Goal: Task Accomplishment & Management: Manage account settings

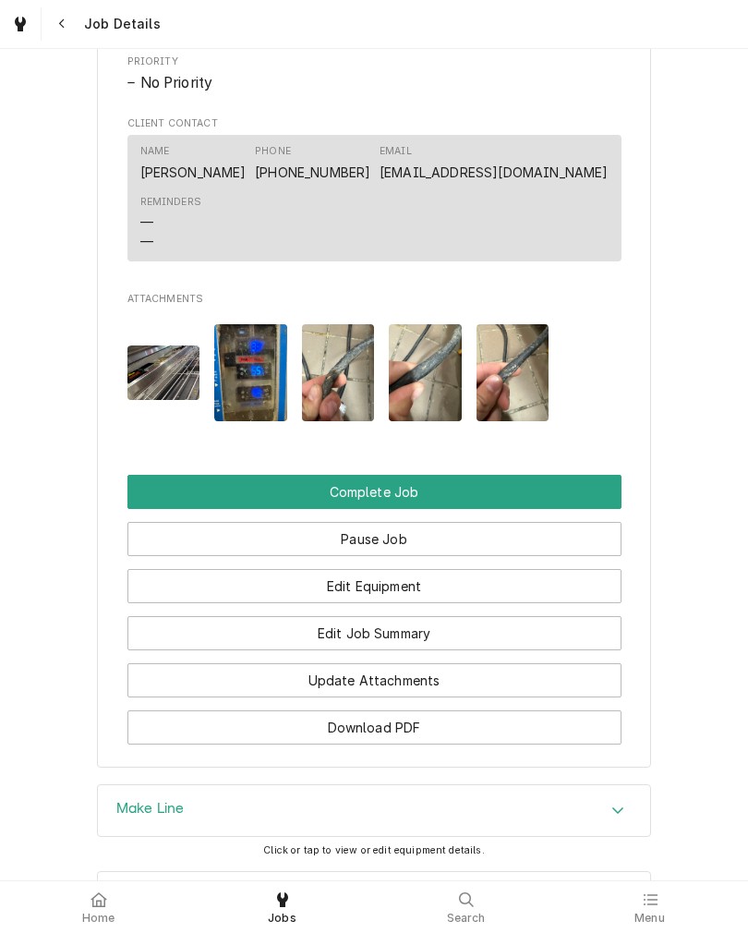
scroll to position [1277, 0]
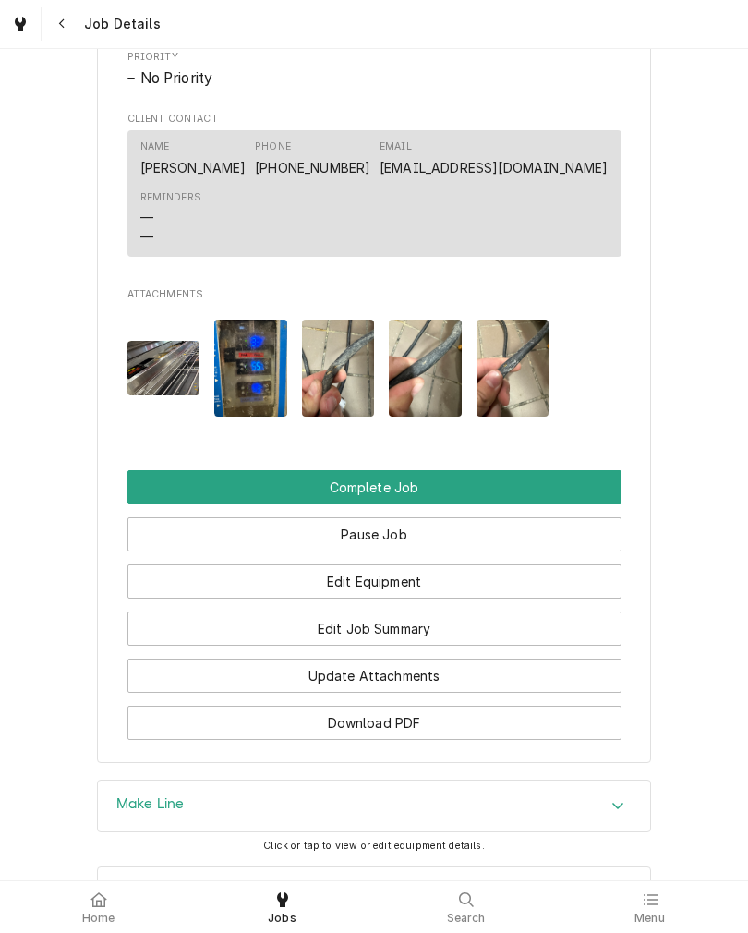
click at [570, 646] on button "Edit Job Summary" at bounding box center [374, 629] width 494 height 34
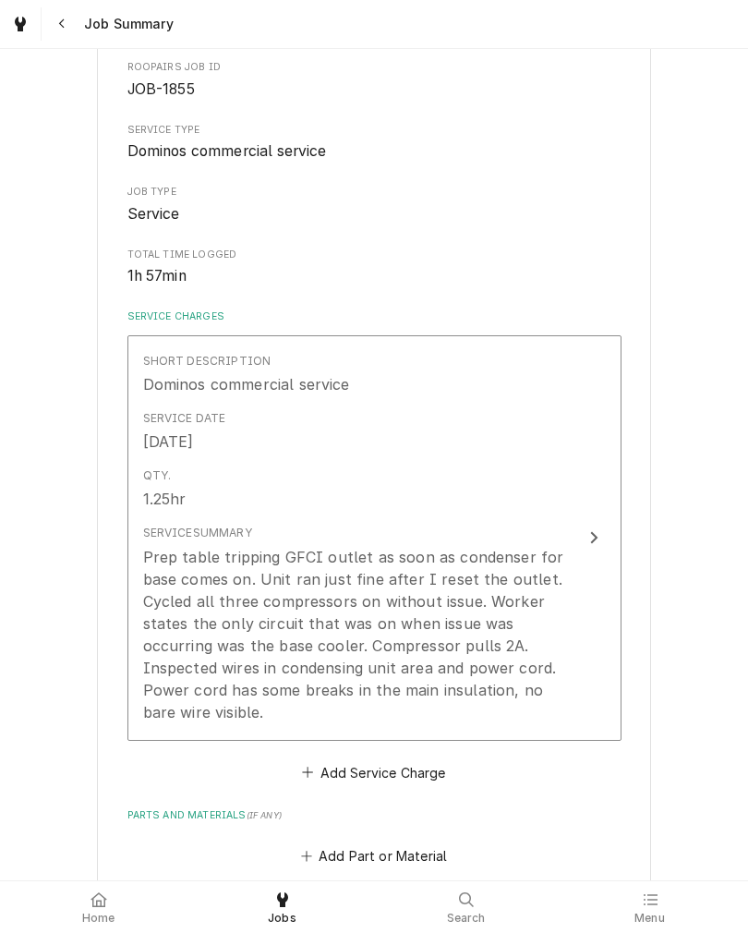
scroll to position [205, 0]
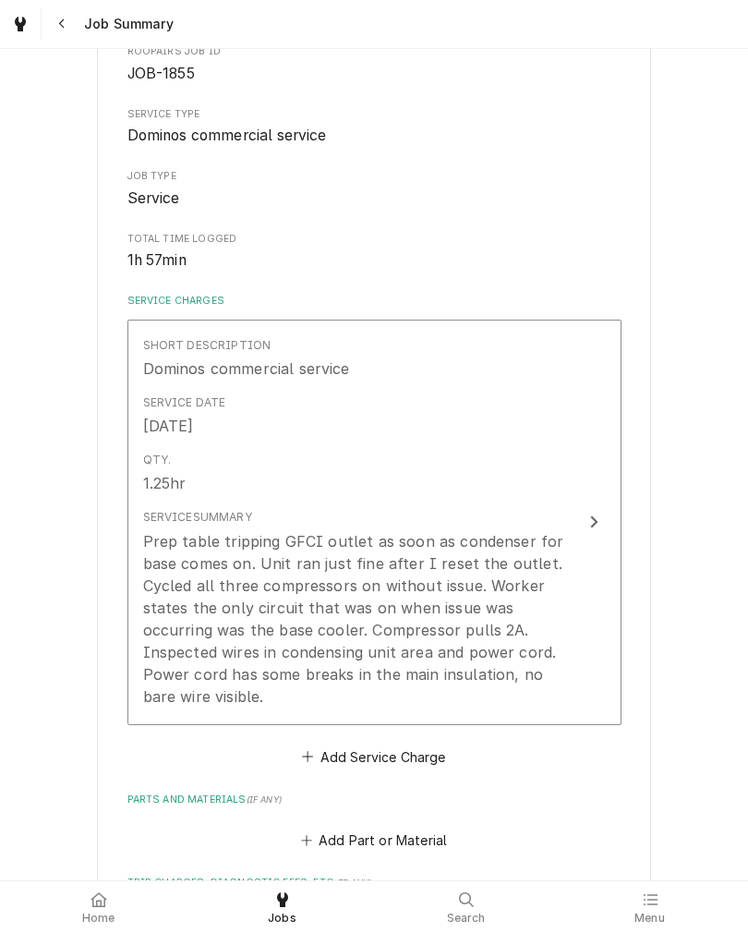
click at [218, 551] on div "Prep table tripping GFCI outlet as soon as condenser for base comes on. Unit ra…" at bounding box center [355, 618] width 424 height 177
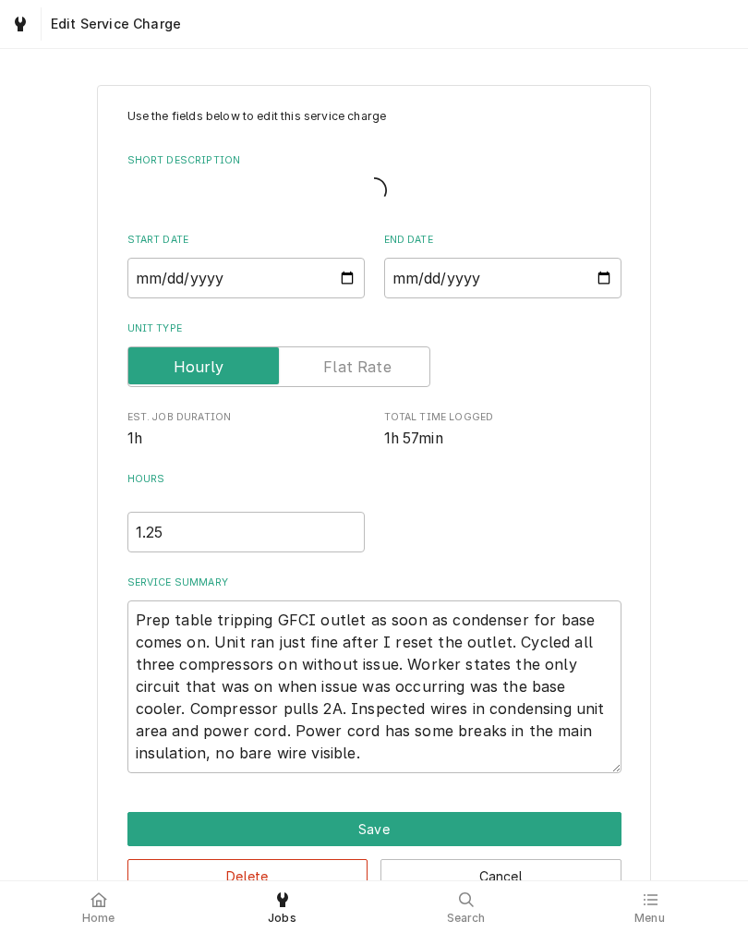
type textarea "x"
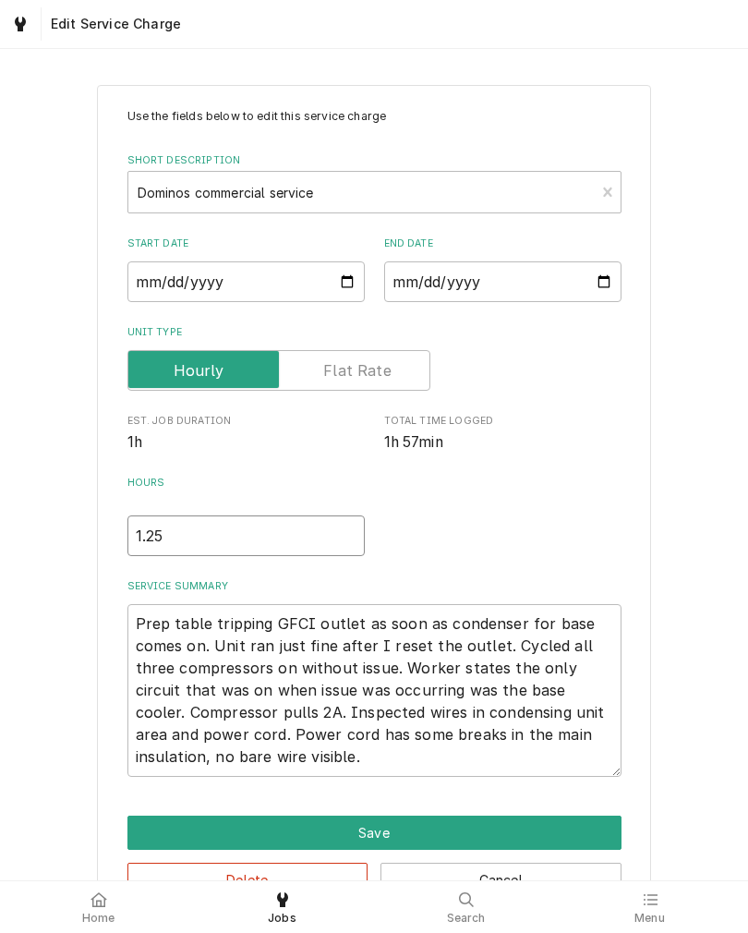
click at [167, 537] on input "1.25" at bounding box center [245, 535] width 237 height 41
type input "1.2"
type textarea "x"
type input "1"
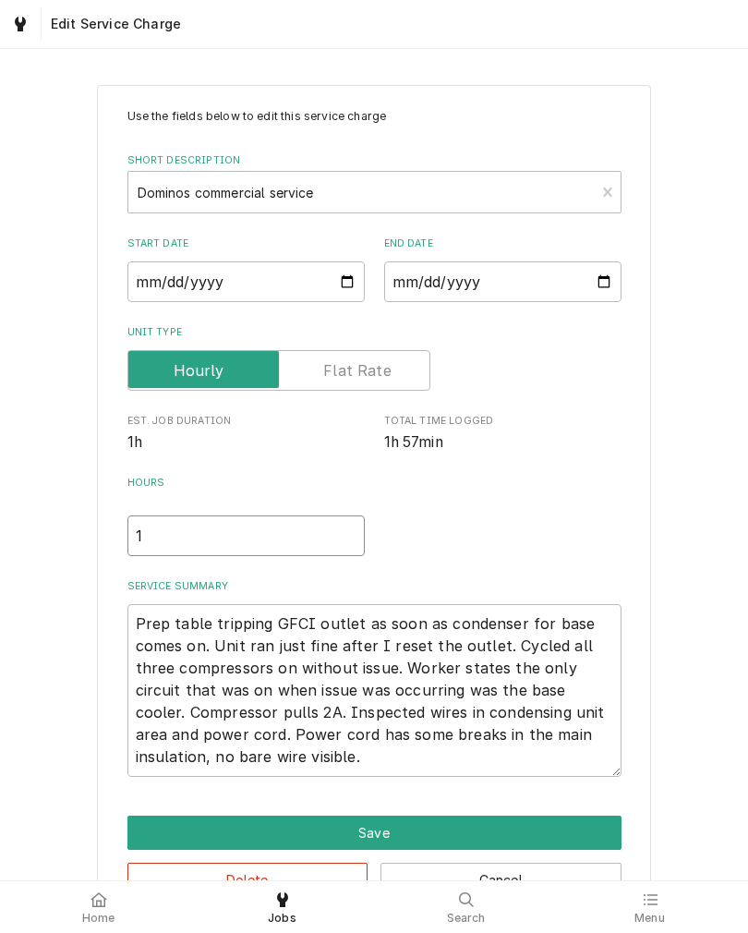
type textarea "x"
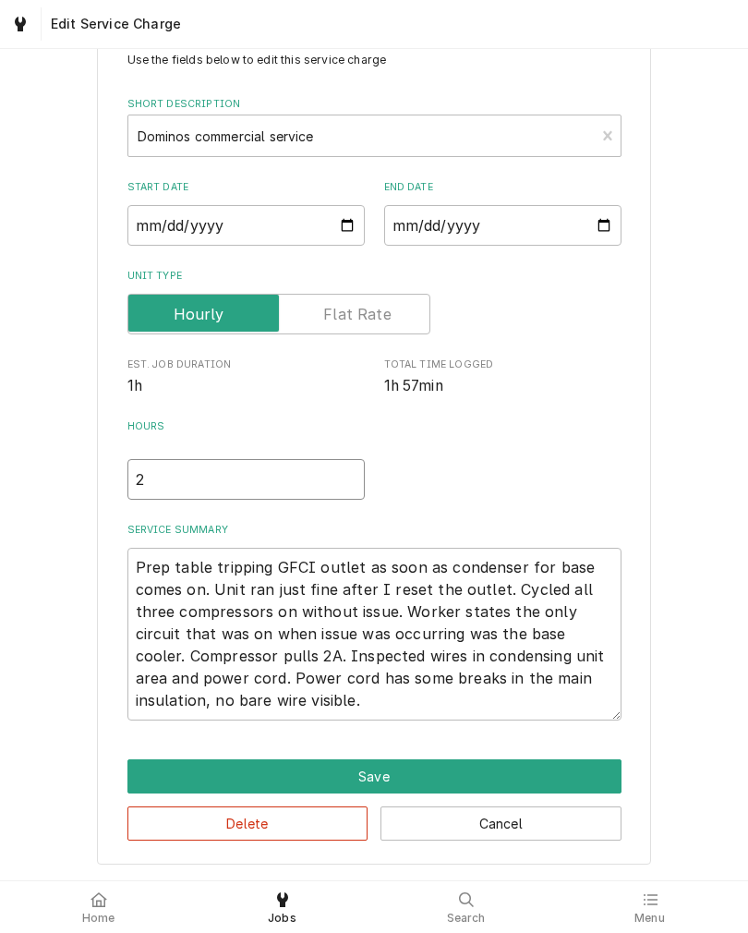
scroll to position [64, 0]
type input "2"
click at [310, 703] on textarea "Prep table tripping GFCI outlet as soon as condenser for base comes on. Unit ra…" at bounding box center [374, 634] width 494 height 173
click at [136, 569] on textarea "Prep table tripping GFCI outlet as soon as condenser for base comes on. Unit ra…" at bounding box center [374, 634] width 494 height 173
type textarea "x"
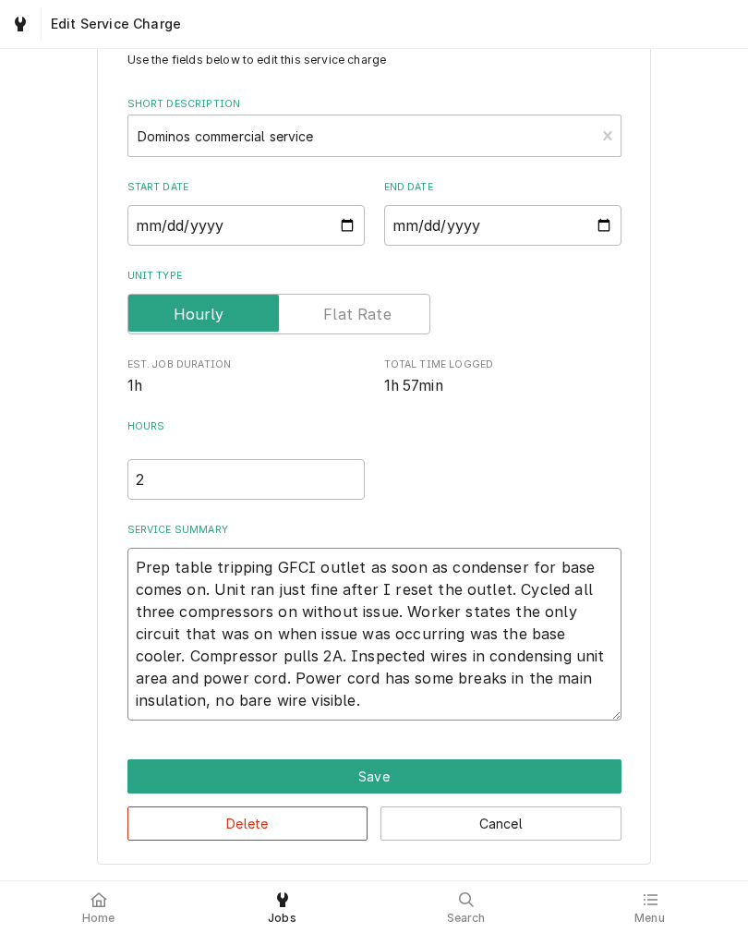
type textarea "Prep table tripping GFCI outlet as soon as condenser for base comes on. Unit ra…"
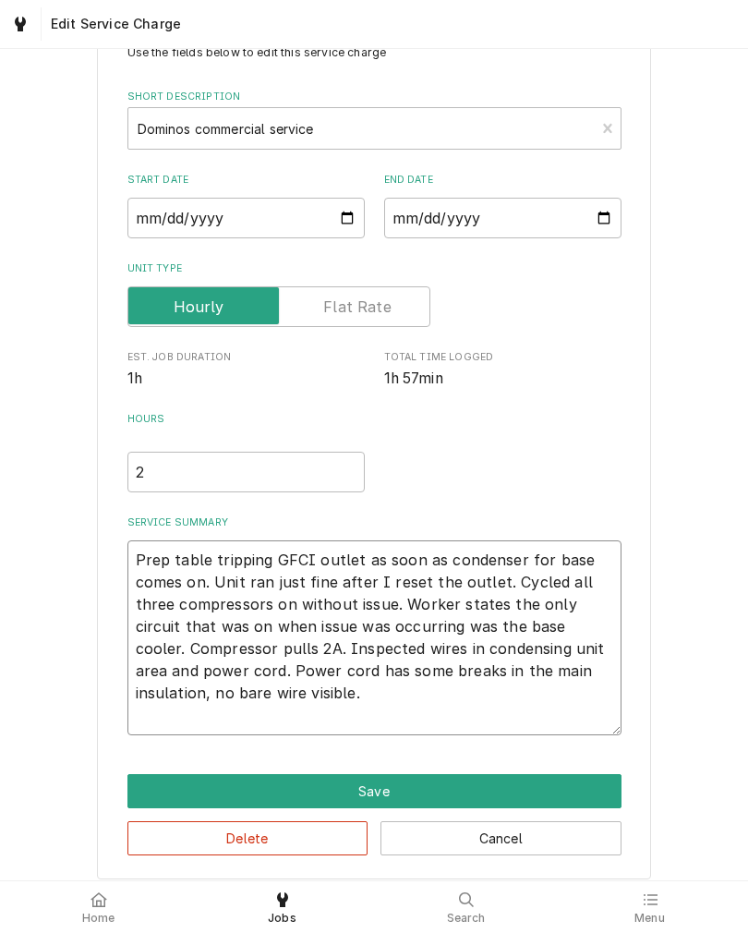
click at [142, 562] on textarea "Prep table tripping GFCI outlet as soon as condenser for base comes on. Unit ra…" at bounding box center [374, 637] width 494 height 195
type textarea "x"
type textarea "9 Prep table tripping GFCI outlet as soon as condenser for base comes on. Unit …"
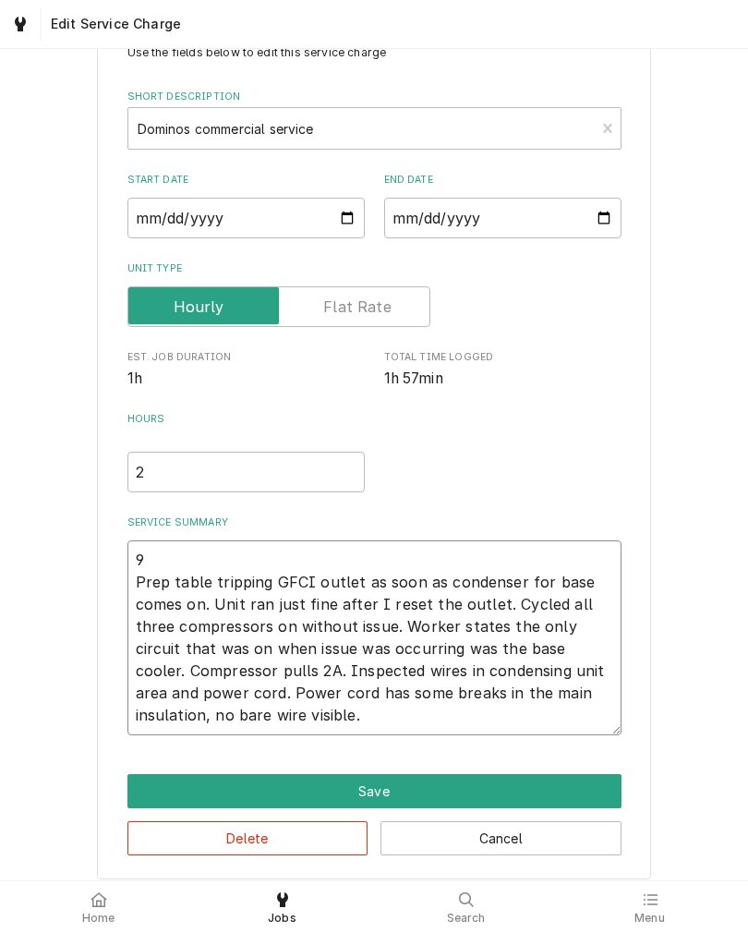
type textarea "x"
type textarea "9/ Prep table tripping GFCI outlet as soon as condenser for base comes on. Unit…"
type textarea "x"
type textarea "9/2 Prep table tripping GFCI outlet as soon as condenser for base comes on. Uni…"
type textarea "x"
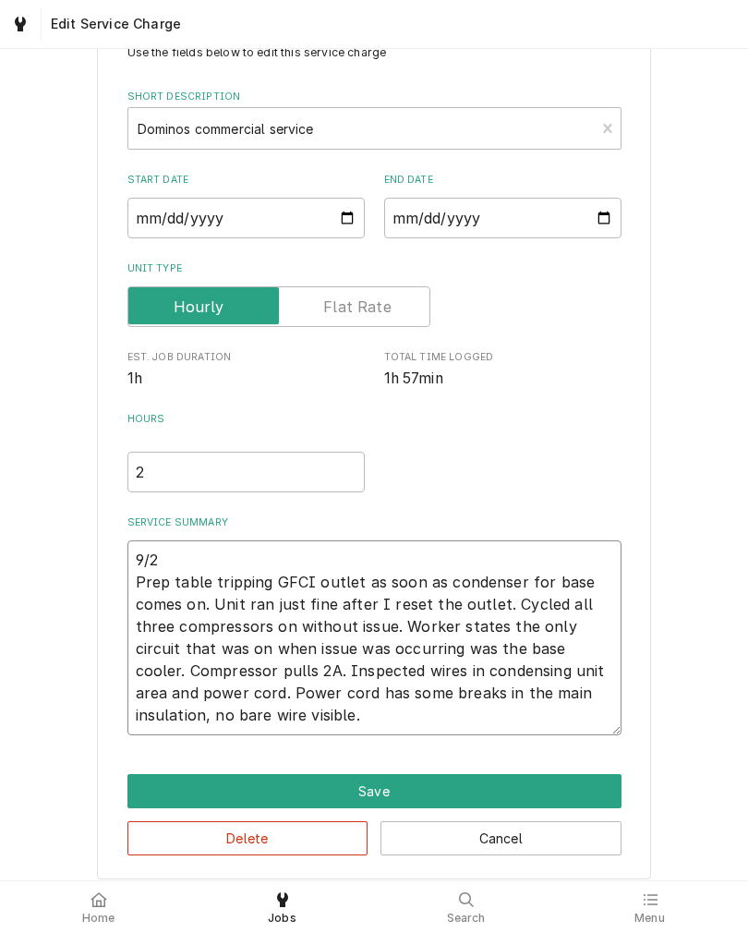
type textarea "9/25 Prep table tripping GFCI outlet as soon as condenser for base comes on. Un…"
click at [554, 720] on textarea "9/25 Prep table tripping GFCI outlet as soon as condenser for base comes on. Un…" at bounding box center [374, 637] width 494 height 195
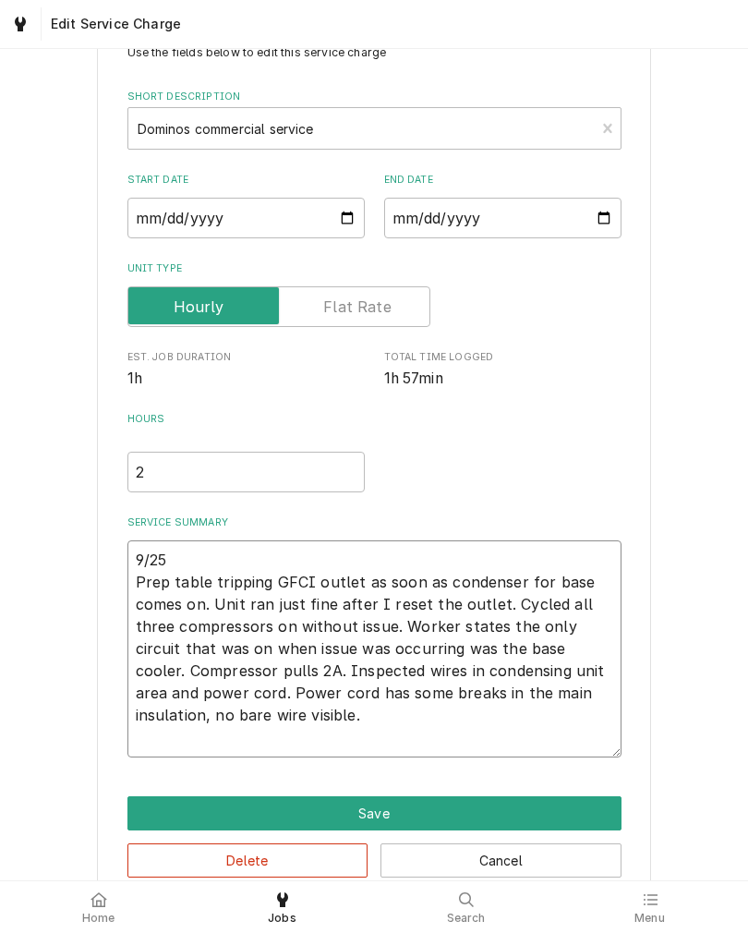
type textarea "x"
type textarea "9/25 Prep table tripping GFCI outlet as soon as condenser for base comes on. Un…"
type textarea "x"
type textarea "9/25 Prep table tripping GFCI outlet as soon as condenser for base comes on. Un…"
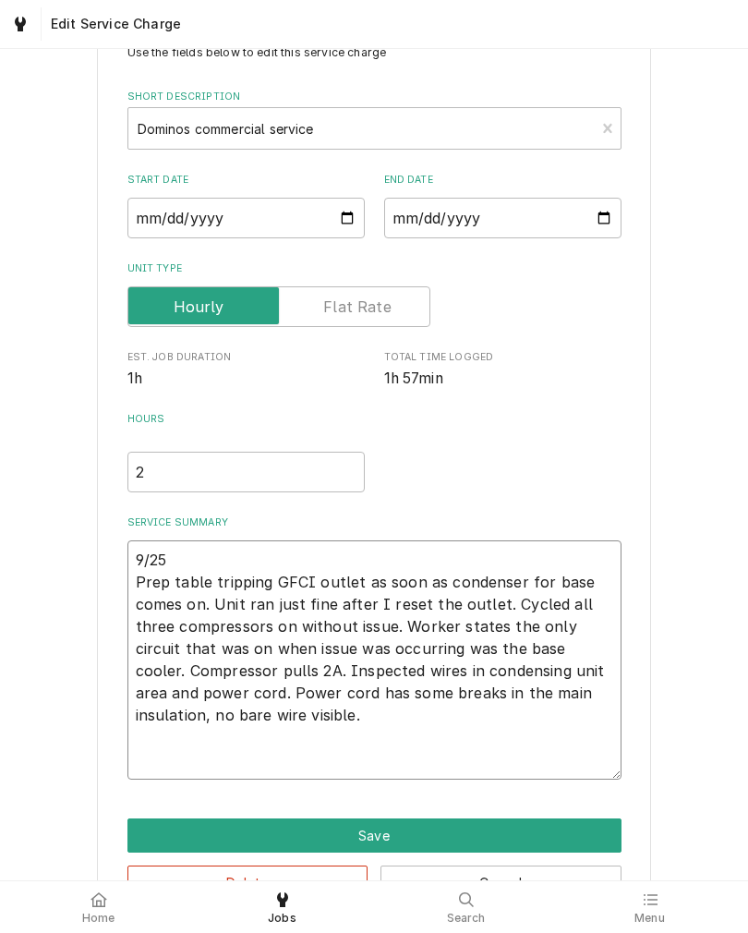
type textarea "x"
type textarea "9/25 Prep table tripping GFCI outlet as soon as condenser for base comes on. Un…"
type textarea "x"
type textarea "9/25 Prep table tripping GFCI outlet as soon as condenser for base comes on. Un…"
type textarea "x"
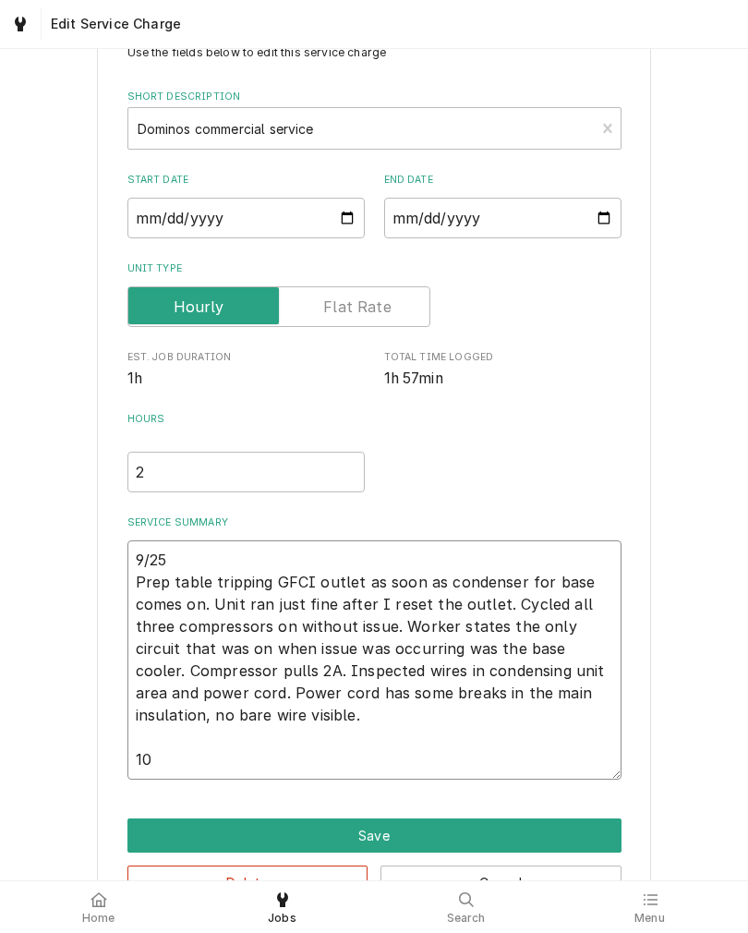
type textarea "9/25 Prep table tripping GFCI outlet as soon as condenser for base comes on. Un…"
type textarea "x"
type textarea "9/25 Prep table tripping GFCI outlet as soon as condenser for base comes on. Un…"
type textarea "x"
type textarea "9/25 Prep table tripping GFCI outlet as soon as condenser for base comes on. Un…"
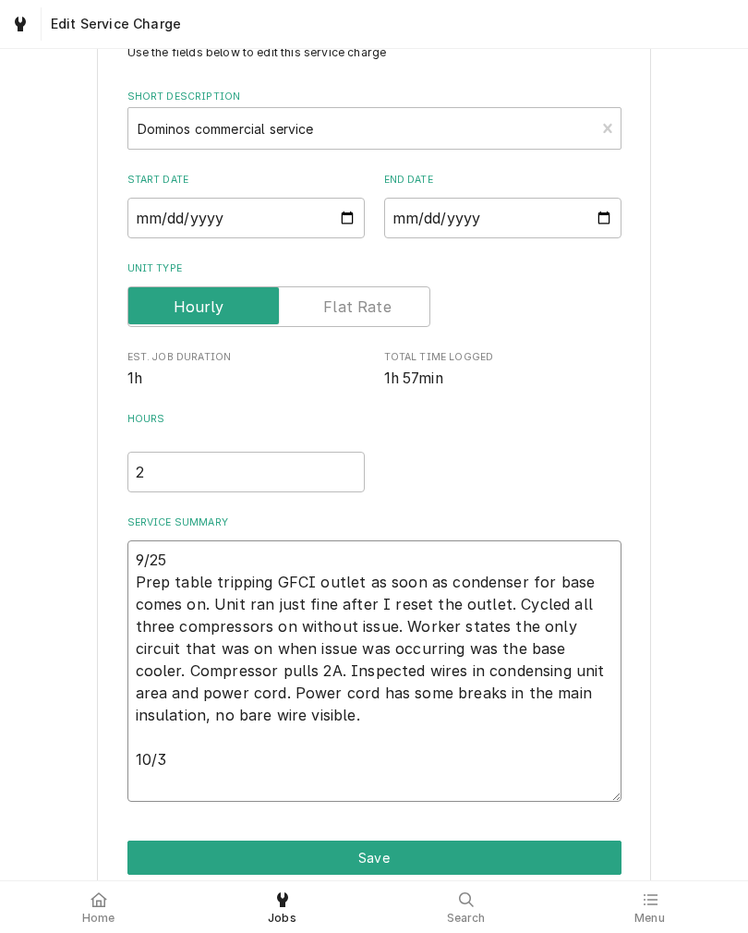
type textarea "x"
type textarea "9/25 Prep table tripping GFCI outlet as soon as condenser for base comes on. Un…"
type textarea "x"
type textarea "9/25 Prep table tripping GFCI outlet as soon as condenser for base comes on. Un…"
type textarea "x"
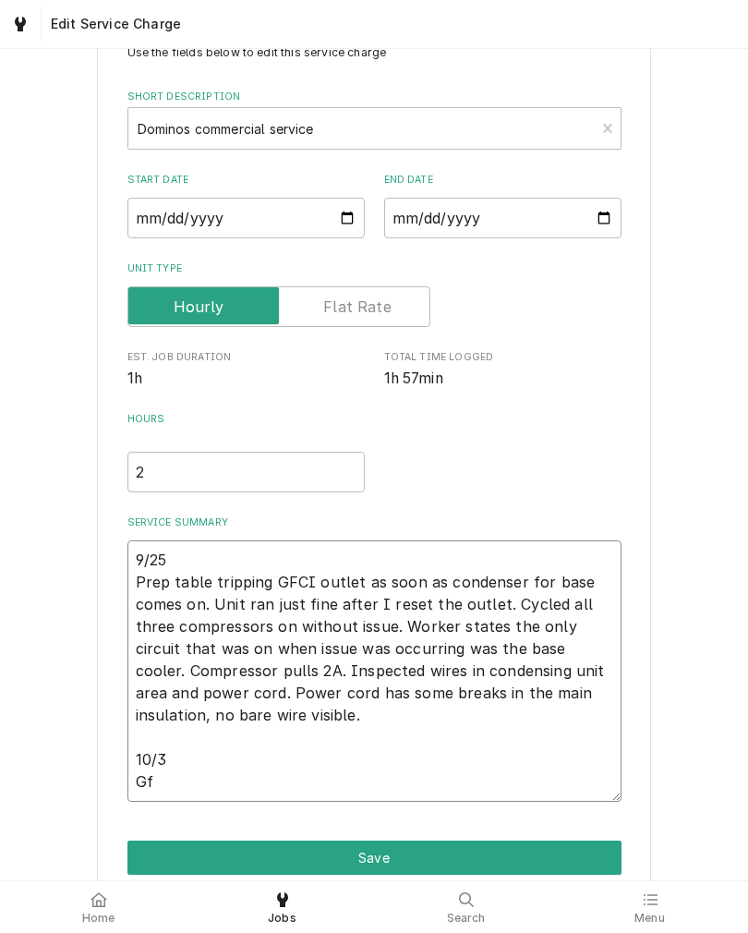
type textarea "9/25 Prep table tripping GFCI outlet as soon as condenser for base comes on. Un…"
type textarea "x"
type textarea "9/25 Prep table tripping GFCI outlet as soon as condenser for base comes on. Un…"
type textarea "x"
type textarea "9/25 Prep table tripping GFCI outlet as soon as condenser for base comes on. Un…"
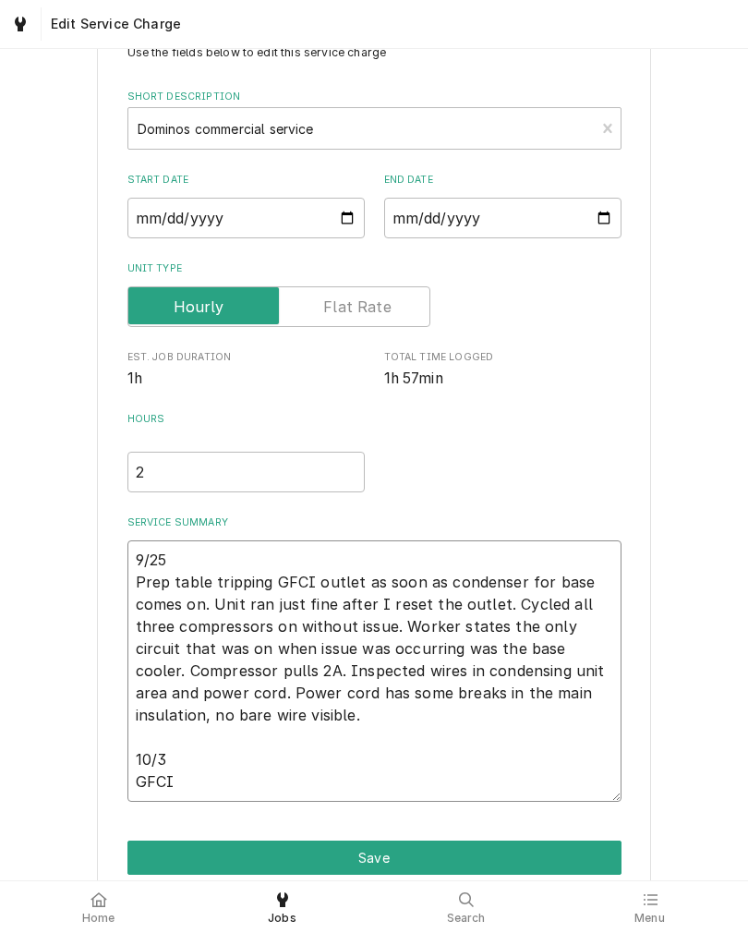
type textarea "x"
type textarea "9/25 Prep table tripping GFCI outlet as soon as condenser for base comes on. Un…"
type textarea "x"
type textarea "9/25 Prep table tripping GFCI outlet as soon as condenser for base comes on. Un…"
type textarea "x"
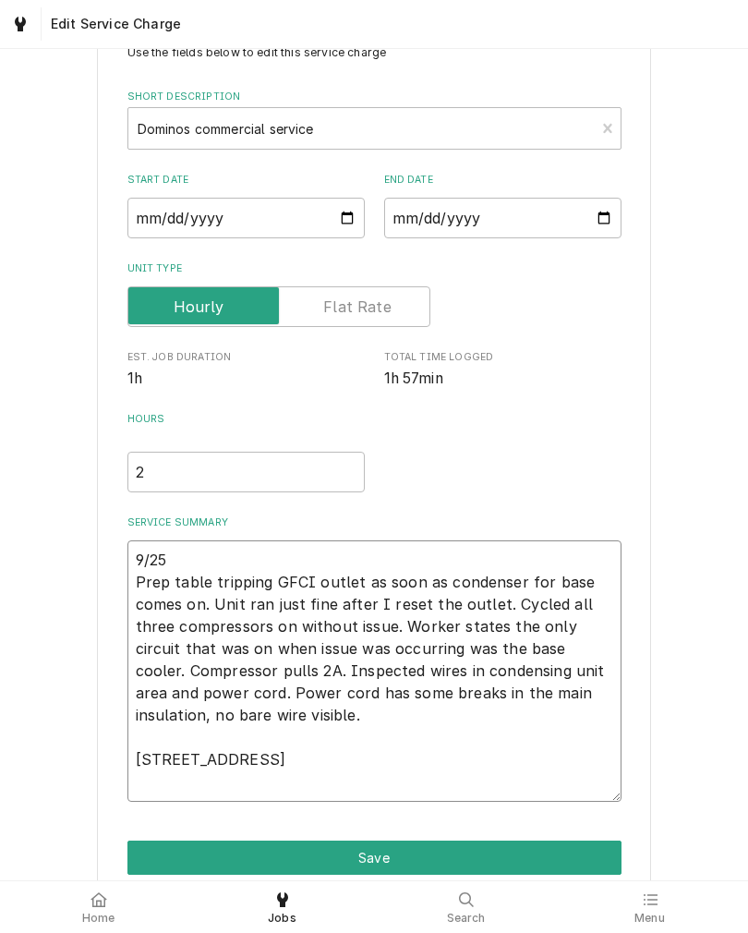
type textarea "9/25 Prep table tripping GFCI outlet as soon as condenser for base comes on. Un…"
type textarea "x"
type textarea "9/25 Prep table tripping GFCI outlet as soon as condenser for base comes on. Un…"
type textarea "x"
type textarea "9/25 Prep table tripping GFCI outlet as soon as condenser for base comes on. Un…"
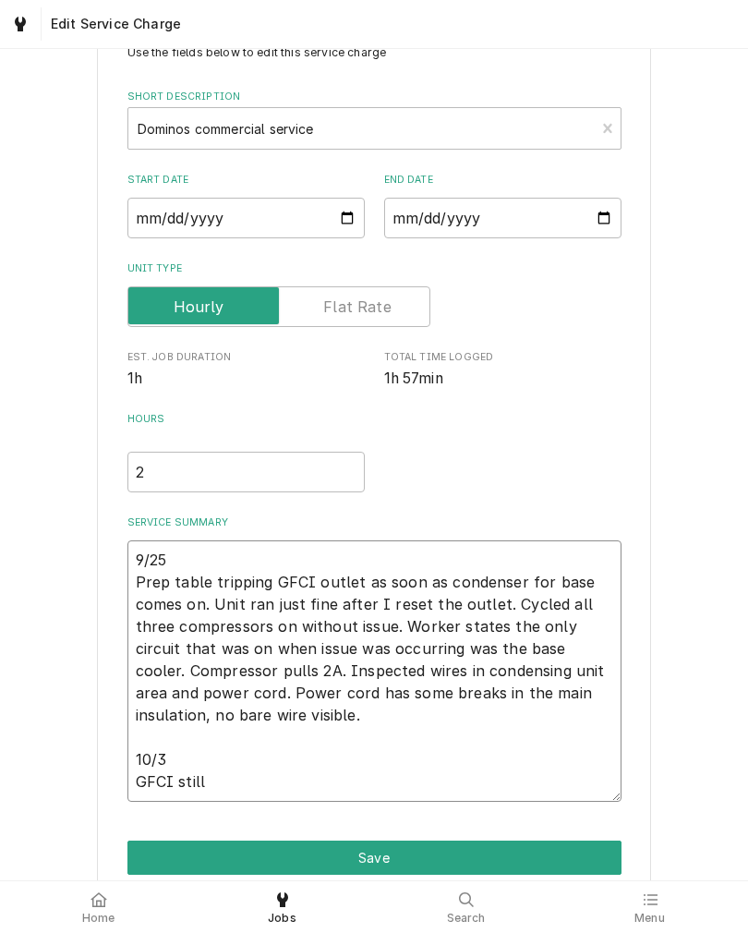
type textarea "x"
type textarea "9/25 Prep table tripping GFCI outlet as soon as condenser for base comes on. Un…"
type textarea "x"
type textarea "9/25 Prep table tripping GFCI outlet as soon as condenser for base comes on. Un…"
type textarea "x"
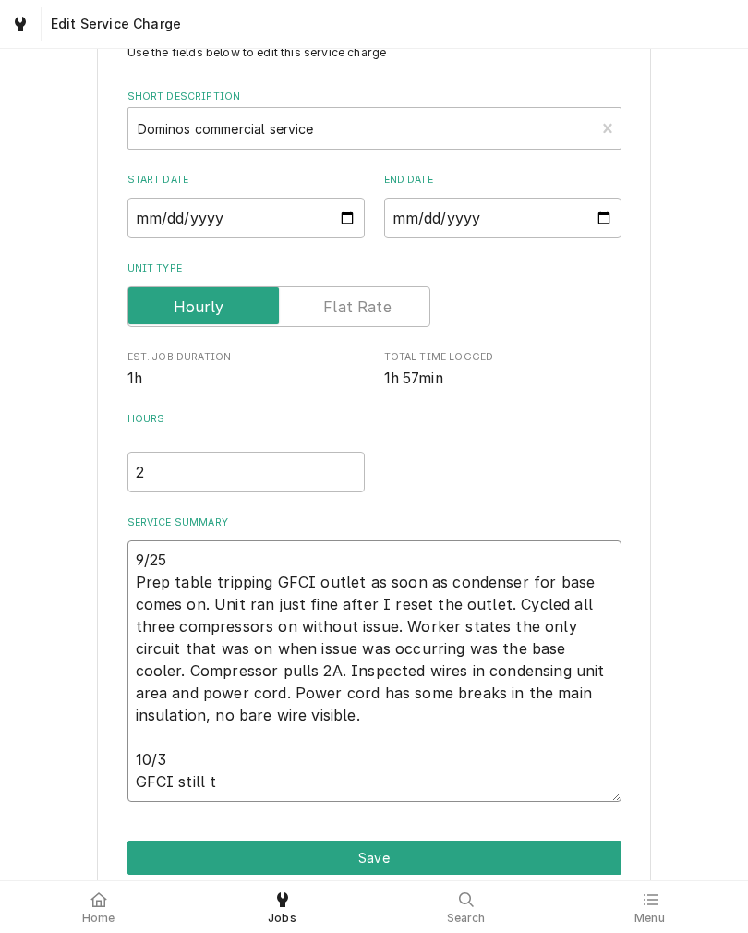
type textarea "9/25 Prep table tripping GFCI outlet as soon as condenser for base comes on. Un…"
type textarea "x"
type textarea "9/25 Prep table tripping GFCI outlet as soon as condenser for base comes on. Un…"
type textarea "x"
type textarea "9/25 Prep table tripping GFCI outlet as soon as condenser for base comes on. Un…"
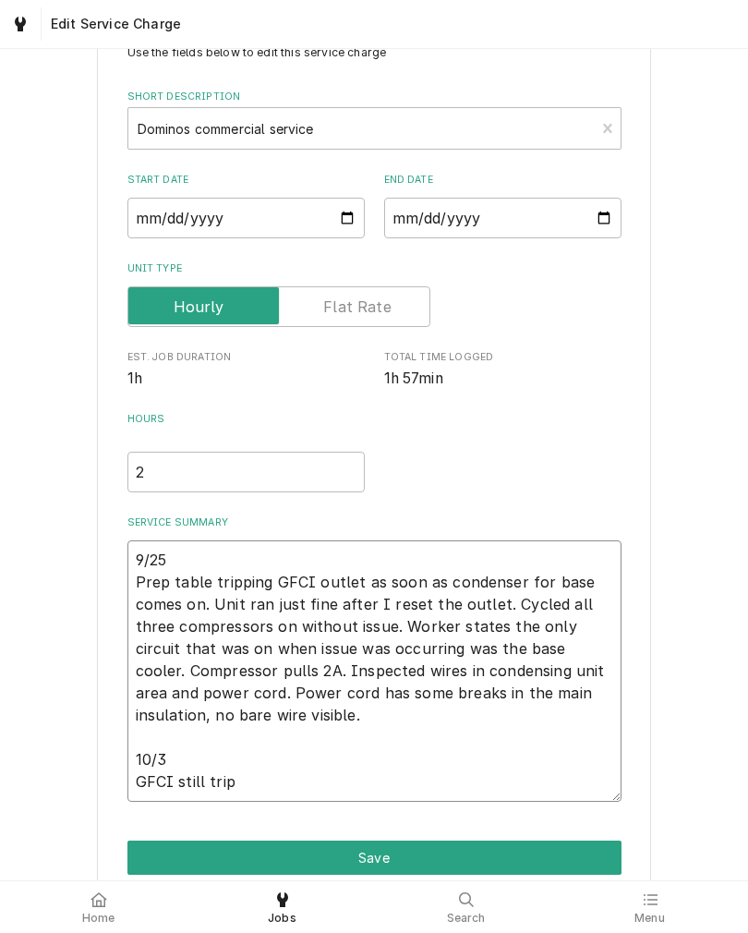
type textarea "x"
type textarea "9/25 Prep table tripping GFCI outlet as soon as condenser for base comes on. Un…"
type textarea "x"
type textarea "9/25 Prep table tripping GFCI outlet as soon as condenser for base comes on. Un…"
type textarea "x"
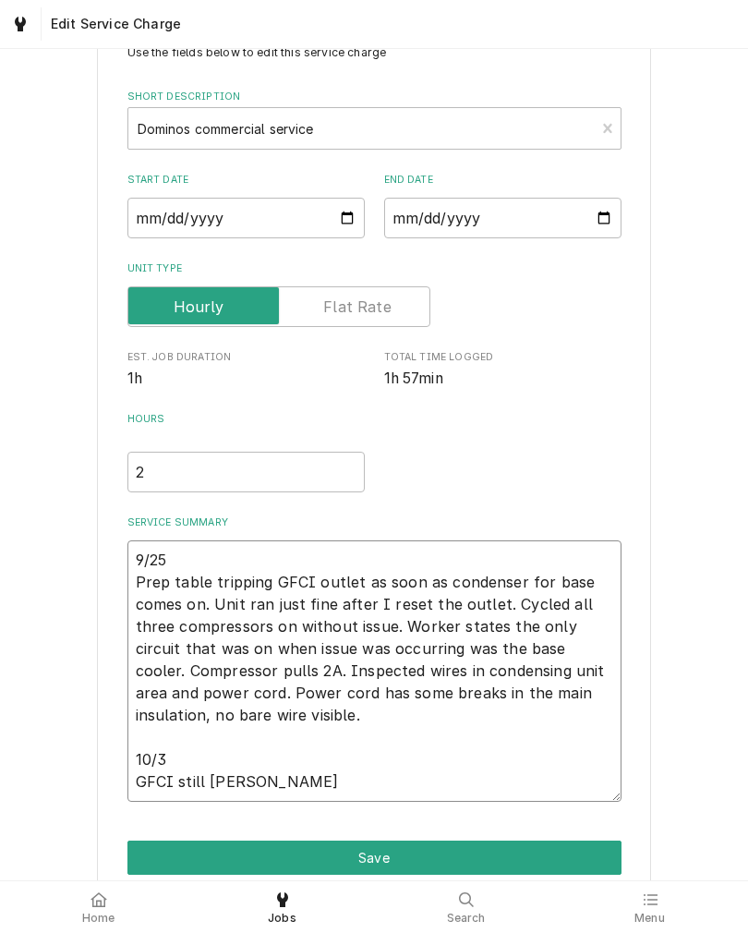
type textarea "9/25 Prep table tripping GFCI outlet as soon as condenser for base comes on. Un…"
type textarea "x"
type textarea "9/25 Prep table tripping GFCI outlet as soon as condenser for base comes on. Un…"
type textarea "x"
type textarea "9/25 Prep table tripping GFCI outlet as soon as condenser for base comes on. Un…"
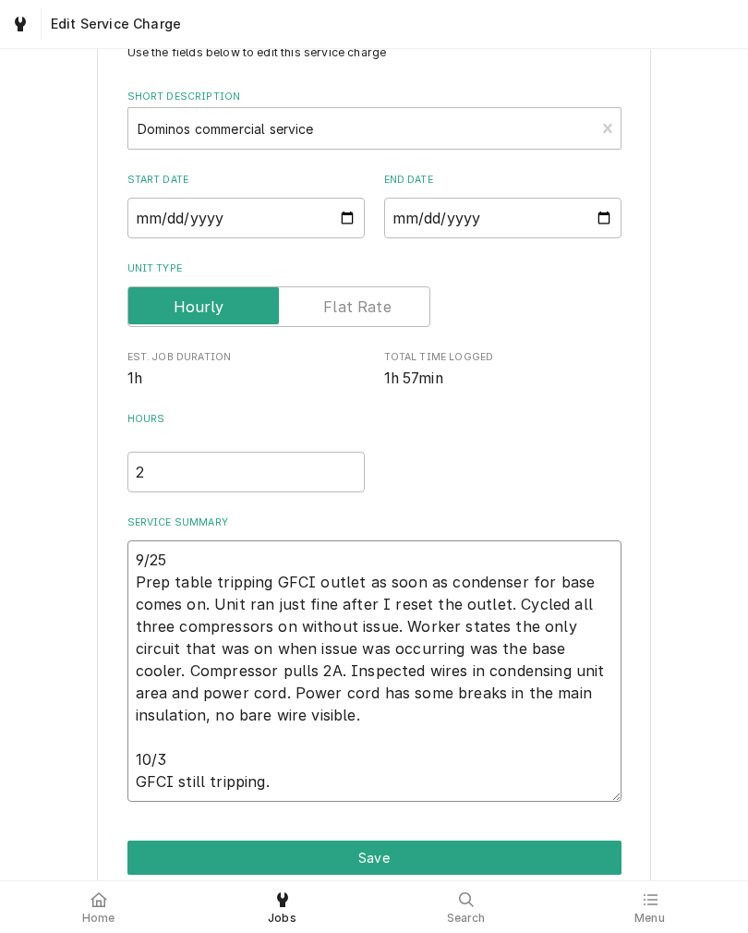
type textarea "x"
type textarea "9/25 Prep table tripping GFCI outlet as soon as condenser for base comes on. Un…"
type textarea "x"
type textarea "9/25 Prep table tripping GFCI outlet as soon as condenser for base comes on. Un…"
type textarea "x"
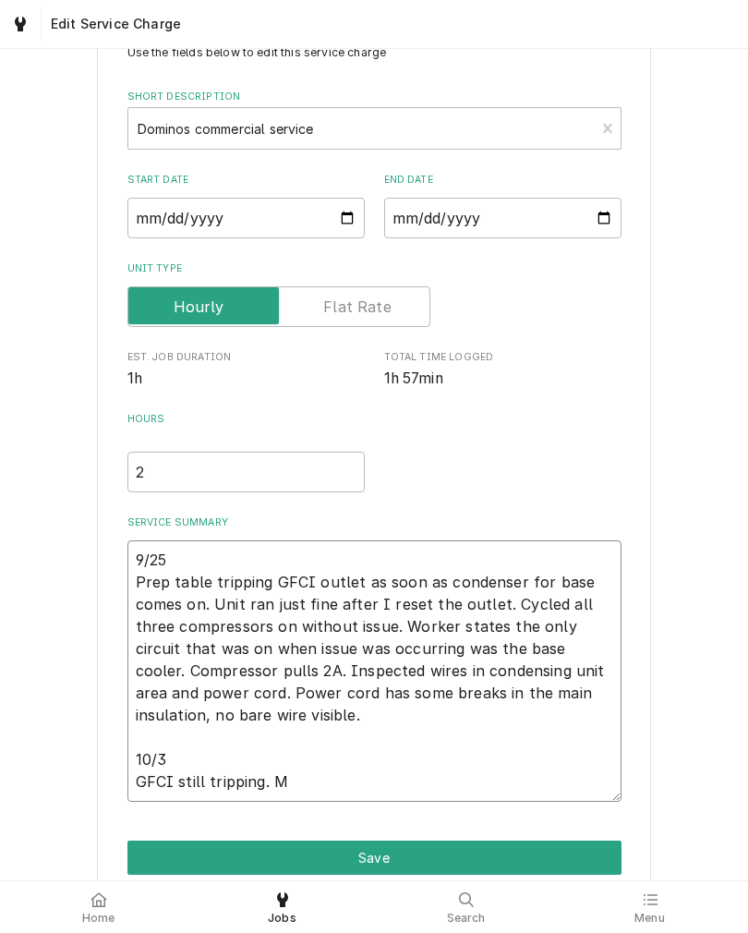
type textarea "9/25 Prep table tripping GFCI outlet as soon as condenser for base comes on. Un…"
type textarea "x"
type textarea "9/25 Prep table tripping GFCI outlet as soon as condenser for base comes on. Un…"
type textarea "x"
type textarea "9/25 Prep table tripping GFCI outlet as soon as condenser for base comes on. Un…"
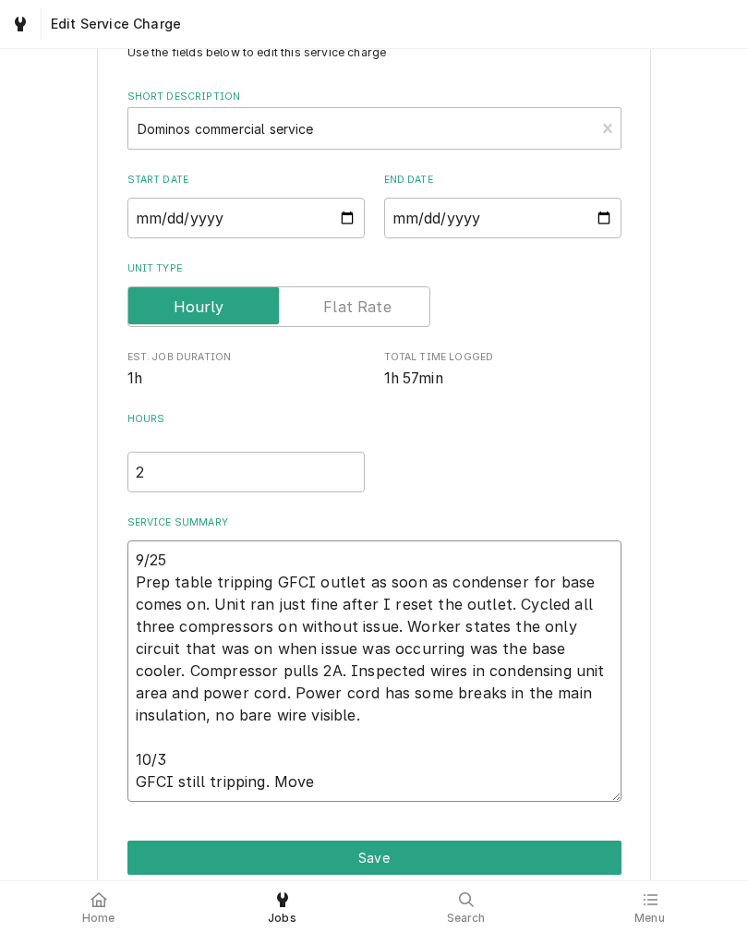
type textarea "x"
type textarea "9/25 Prep table tripping GFCI outlet as soon as condenser for base comes on. Un…"
type textarea "x"
type textarea "9/25 Prep table tripping GFCI outlet as soon as condenser for base comes on. Un…"
type textarea "x"
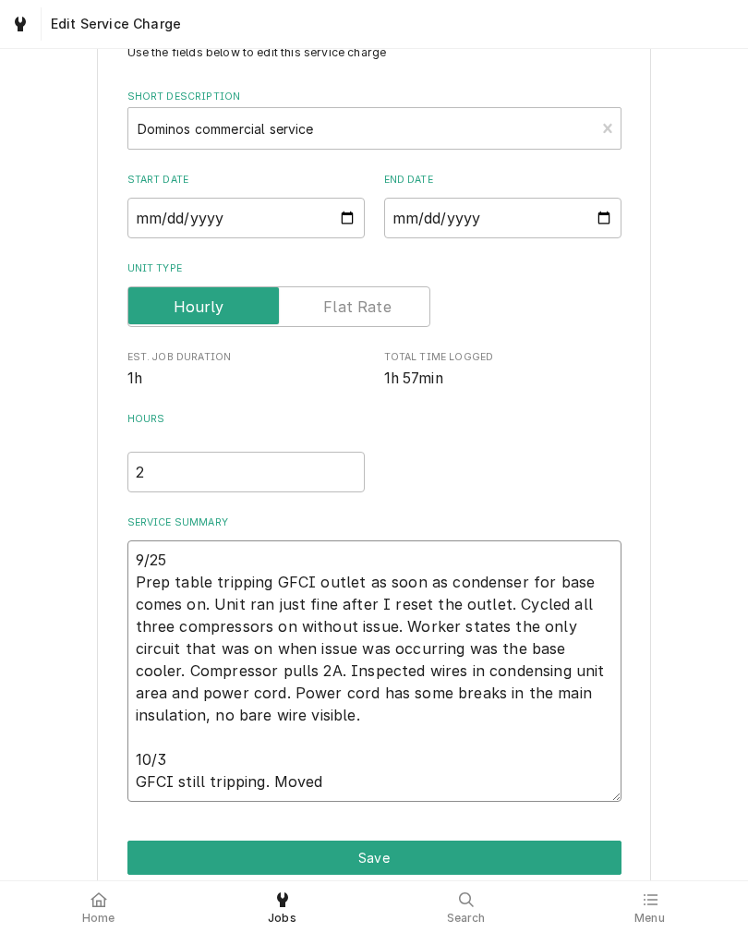
type textarea "9/25 Prep table tripping GFCI outlet as soon as condenser for base comes on. Un…"
type textarea "x"
type textarea "9/25 Prep table tripping GFCI outlet as soon as condenser for base comes on. Un…"
type textarea "x"
type textarea "9/25 Prep table tripping GFCI outlet as soon as condenser for base comes on. Un…"
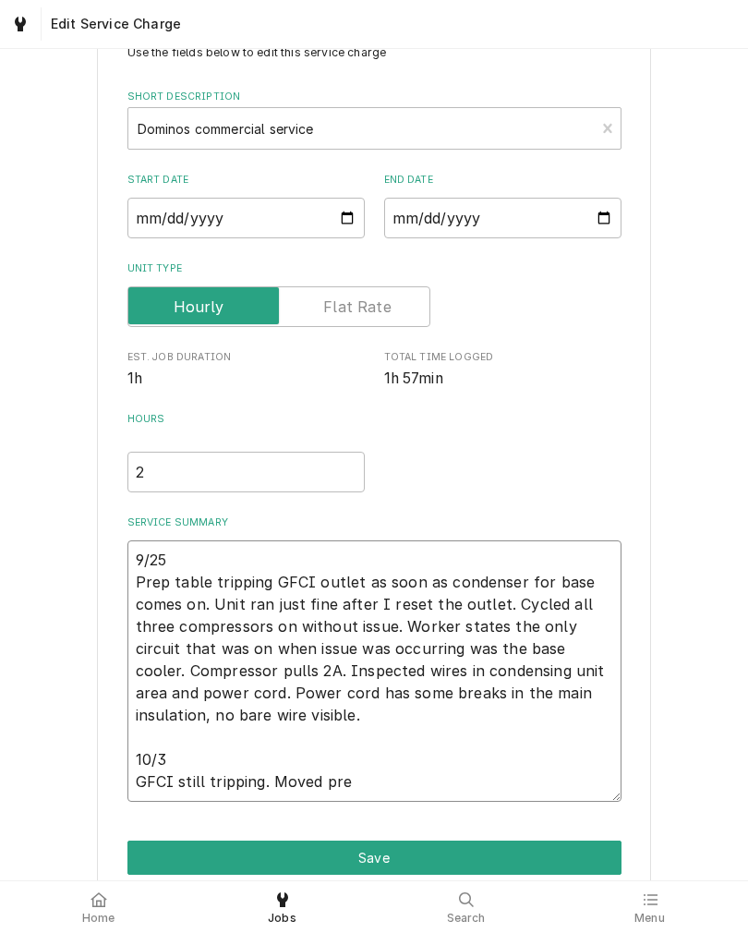
type textarea "x"
type textarea "9/25 Prep table tripping GFCI outlet as soon as condenser for base comes on. Un…"
type textarea "x"
type textarea "9/25 Prep table tripping GFCI outlet as soon as condenser for base comes on. Un…"
type textarea "x"
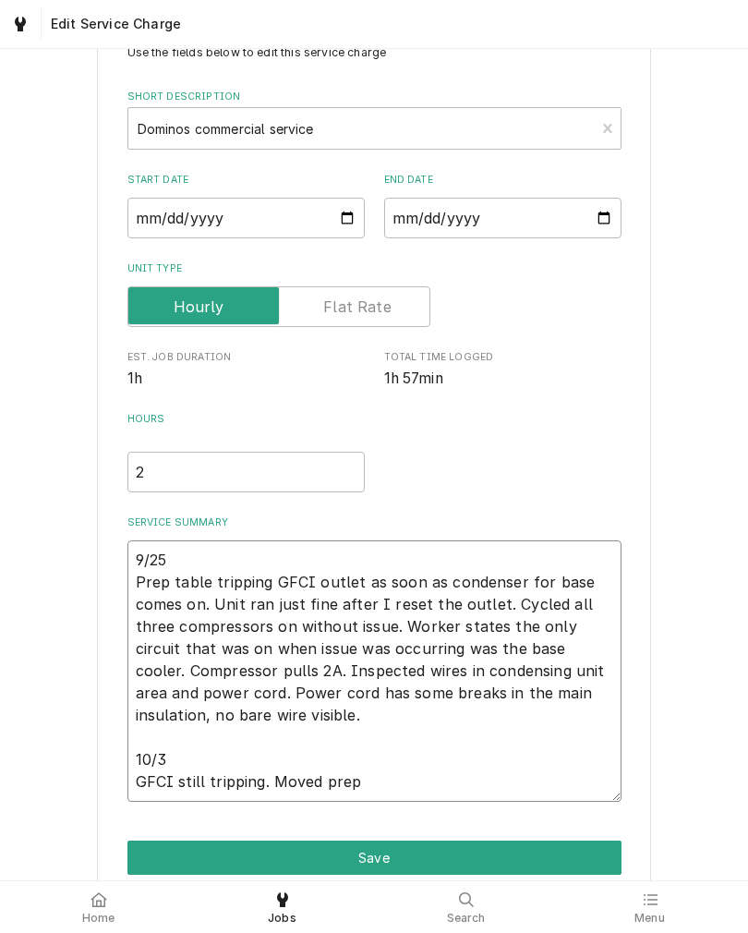
type textarea "9/25 Prep table tripping GFCI outlet as soon as condenser for base comes on. Un…"
type textarea "x"
type textarea "9/25 Prep table tripping GFCI outlet as soon as condenser for base comes on. Un…"
type textarea "x"
type textarea "9/25 Prep table tripping GFCI outlet as soon as condenser for base comes on. Un…"
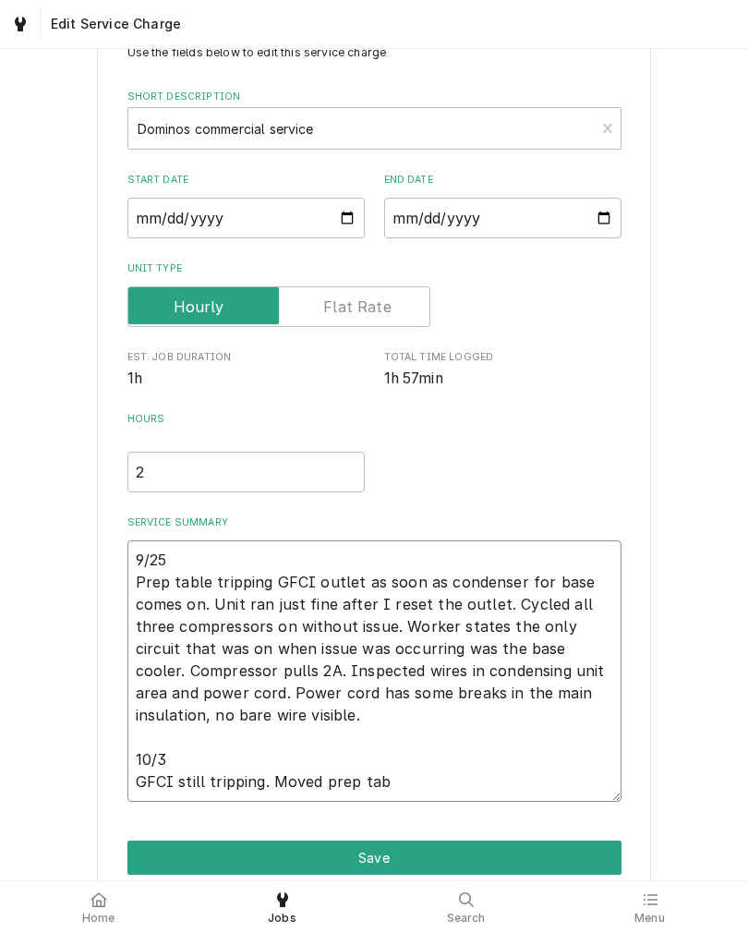
type textarea "x"
type textarea "9/25 Prep table tripping GFCI outlet as soon as condenser for base comes on. Un…"
type textarea "x"
type textarea "9/25 Prep table tripping GFCI outlet as soon as condenser for base comes on. Un…"
type textarea "x"
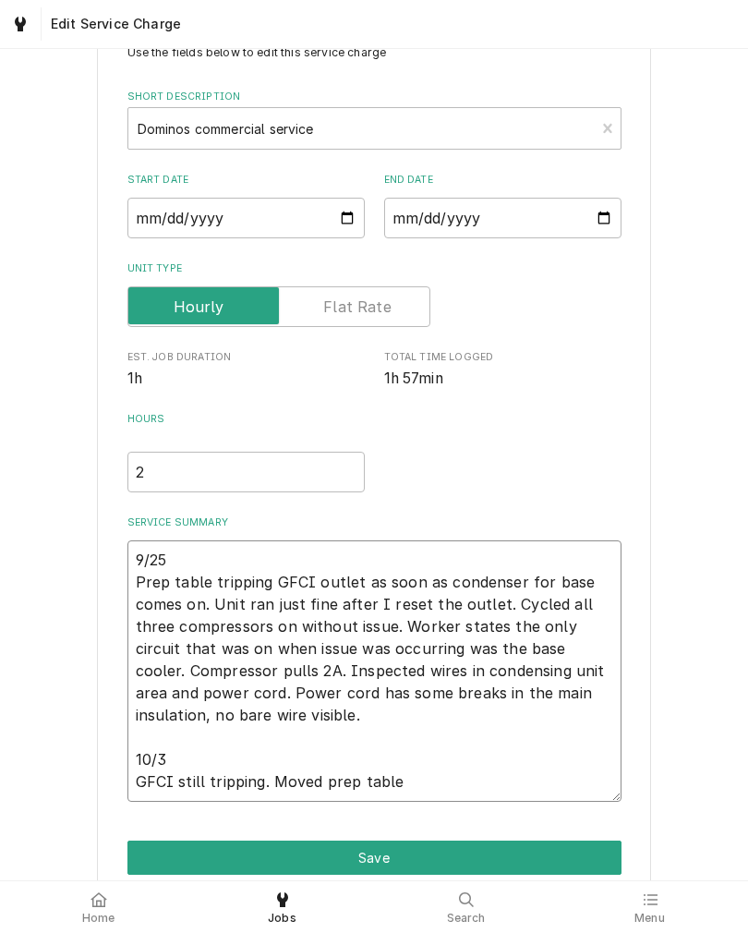
type textarea "9/25 Prep table tripping GFCI outlet as soon as condenser for base comes on. Un…"
type textarea "x"
type textarea "9/25 Prep table tripping GFCI outlet as soon as condenser for base comes on. Un…"
type textarea "x"
type textarea "9/25 Prep table tripping GFCI outlet as soon as condenser for base comes on. Un…"
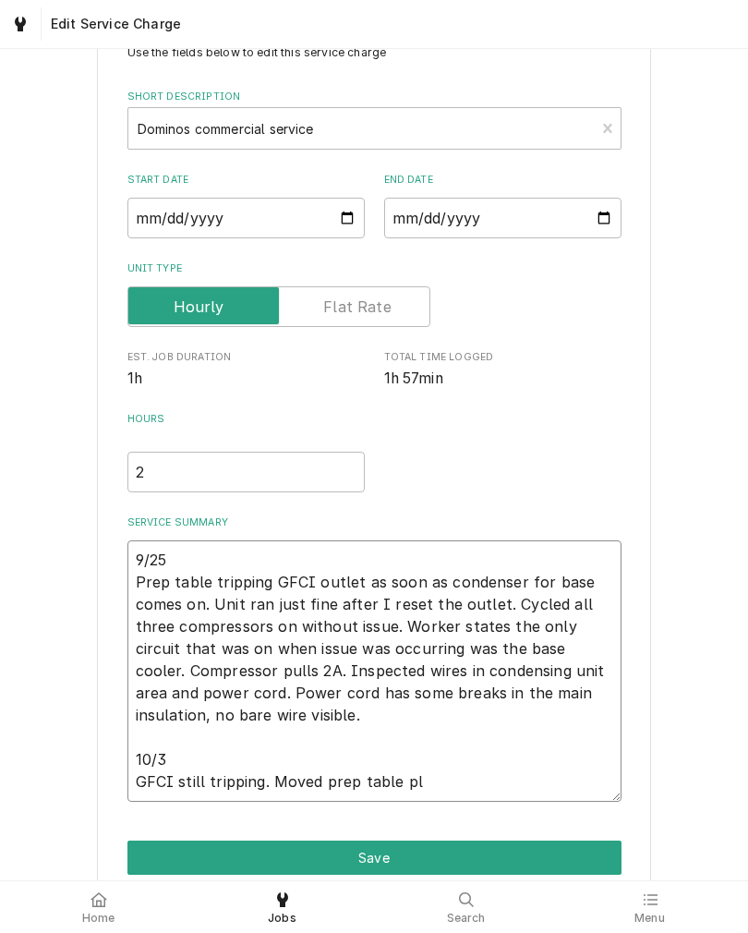
type textarea "x"
type textarea "9/25 Prep table tripping GFCI outlet as soon as condenser for base comes on. Un…"
type textarea "x"
type textarea "9/25 Prep table tripping GFCI outlet as soon as condenser for base comes on. Un…"
type textarea "x"
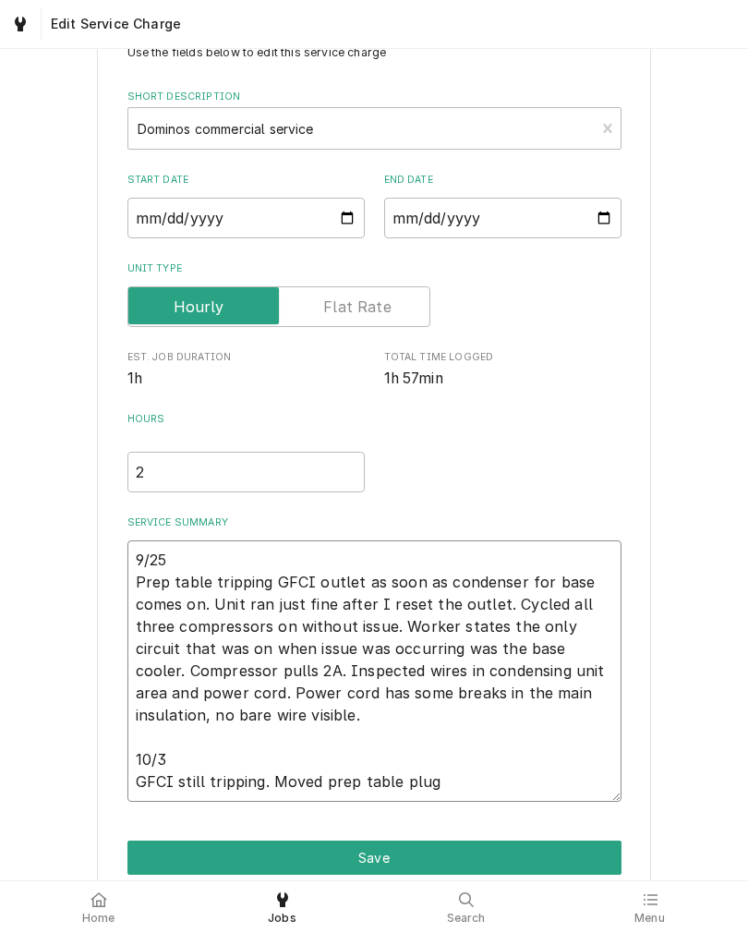
type textarea "9/25 Prep table tripping GFCI outlet as soon as condenser for base comes on. Un…"
type textarea "x"
type textarea "9/25 Prep table tripping GFCI outlet as soon as condenser for base comes on. Un…"
type textarea "x"
type textarea "9/25 Prep table tripping GFCI outlet as soon as condenser for base comes on. Un…"
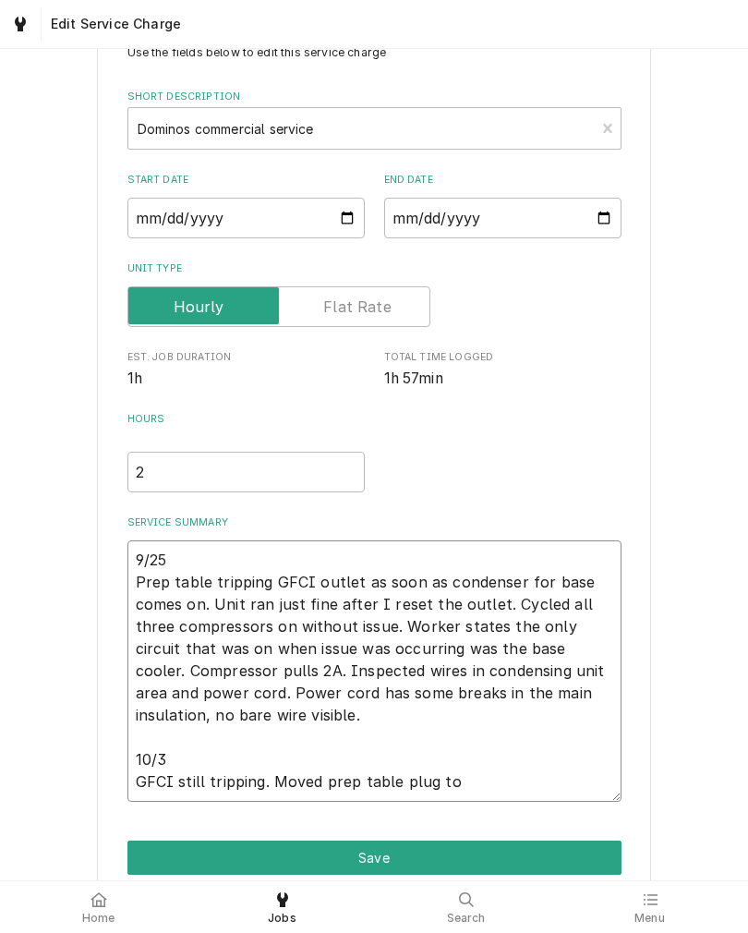
type textarea "x"
type textarea "9/25 Prep table tripping GFCI outlet as soon as condenser for base comes on. Un…"
type textarea "x"
type textarea "9/25 Prep table tripping GFCI outlet as soon as condenser for base comes on. Un…"
type textarea "x"
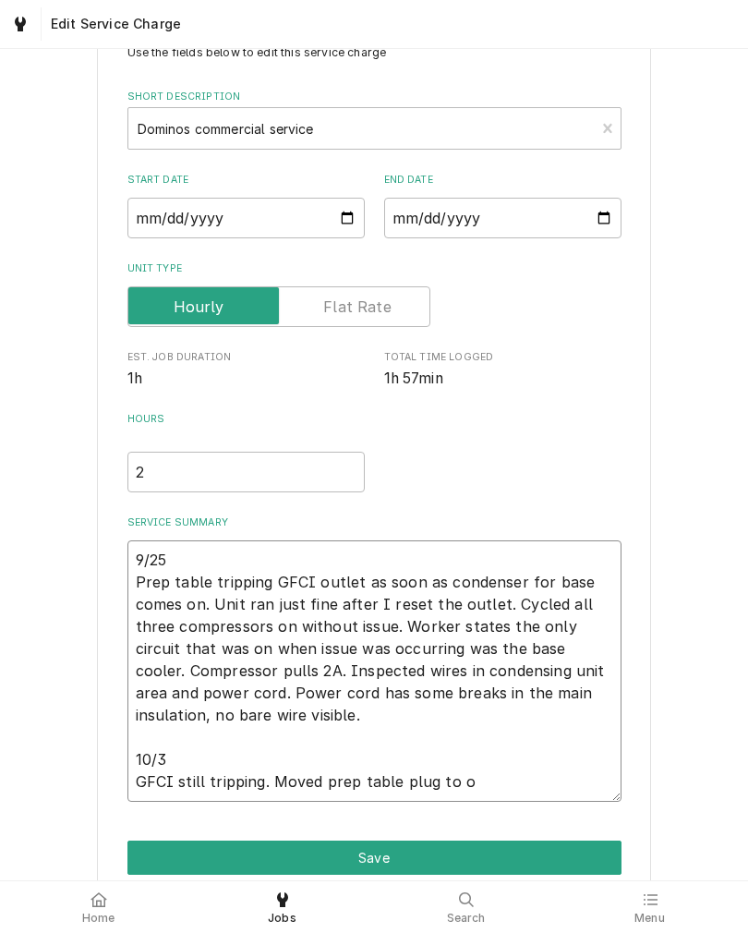
type textarea "9/25 Prep table tripping GFCI outlet as soon as condenser for base comes on. Un…"
type textarea "x"
type textarea "9/25 Prep table tripping GFCI outlet as soon as condenser for base comes on. Un…"
type textarea "x"
type textarea "9/25 Prep table tripping GFCI outlet as soon as condenser for base comes on. Un…"
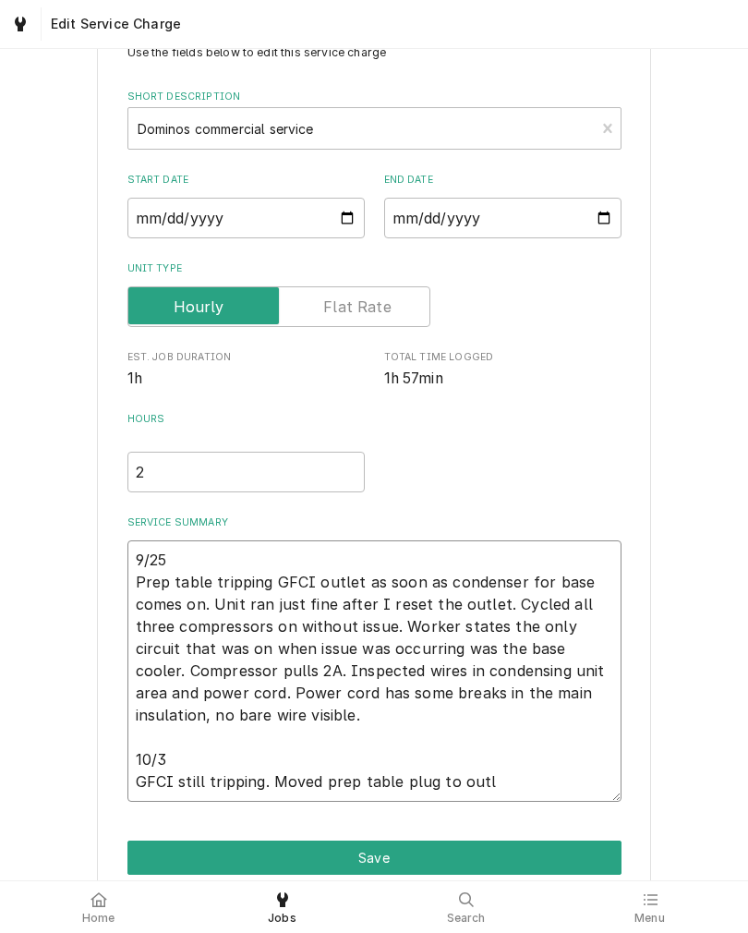
type textarea "x"
type textarea "9/25 Prep table tripping GFCI outlet as soon as condenser for base comes on. Un…"
type textarea "x"
type textarea "9/25 Prep table tripping GFCI outlet as soon as condenser for base comes on. Un…"
type textarea "x"
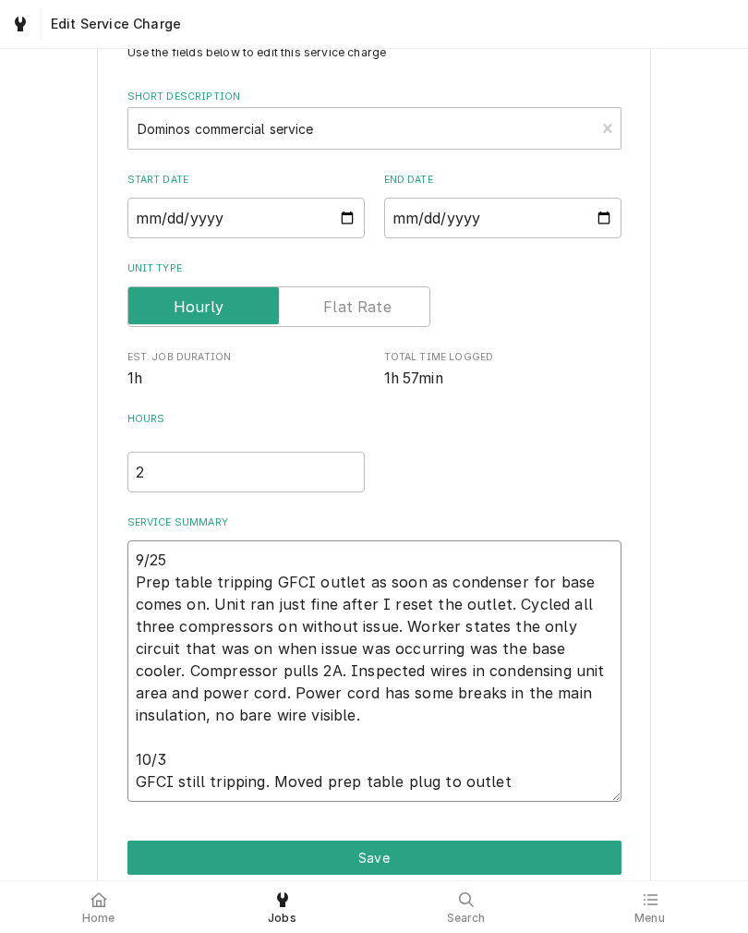
type textarea "9/25 Prep table tripping GFCI outlet as soon as condenser for base comes on. Un…"
type textarea "x"
type textarea "9/25 Prep table tripping GFCI outlet as soon as condenser for base comes on. Un…"
type textarea "x"
type textarea "9/25 Prep table tripping GFCI outlet as soon as condenser for base comes on. Un…"
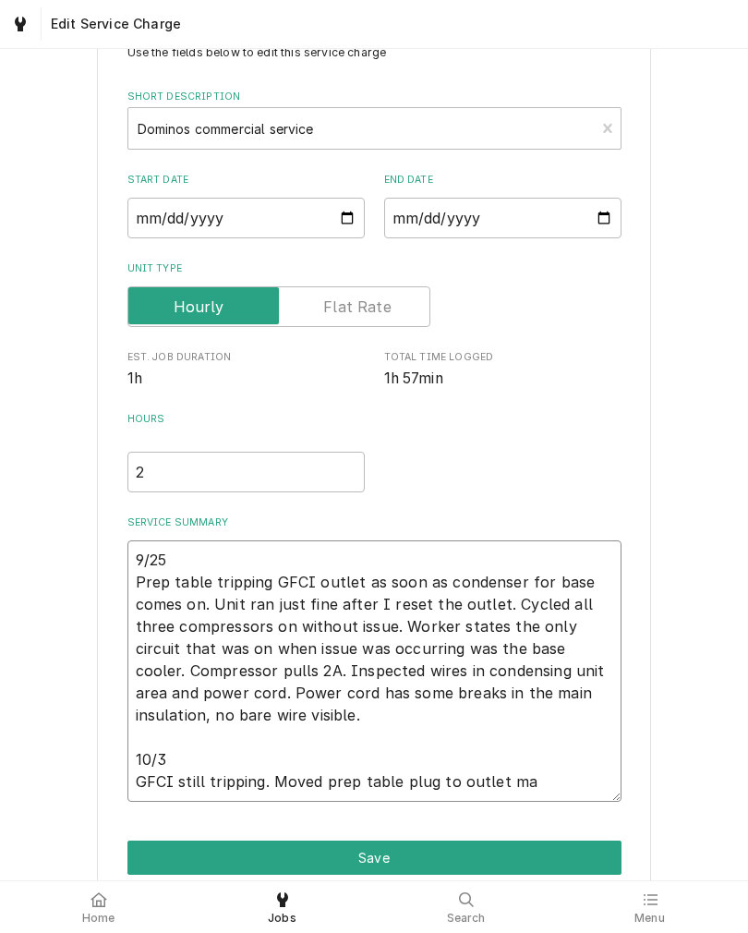
type textarea "x"
type textarea "9/25 Prep table tripping GFCI outlet as soon as condenser for base comes on. Un…"
type textarea "x"
type textarea "9/25 Prep table tripping GFCI outlet as soon as condenser for base comes on. Un…"
type textarea "x"
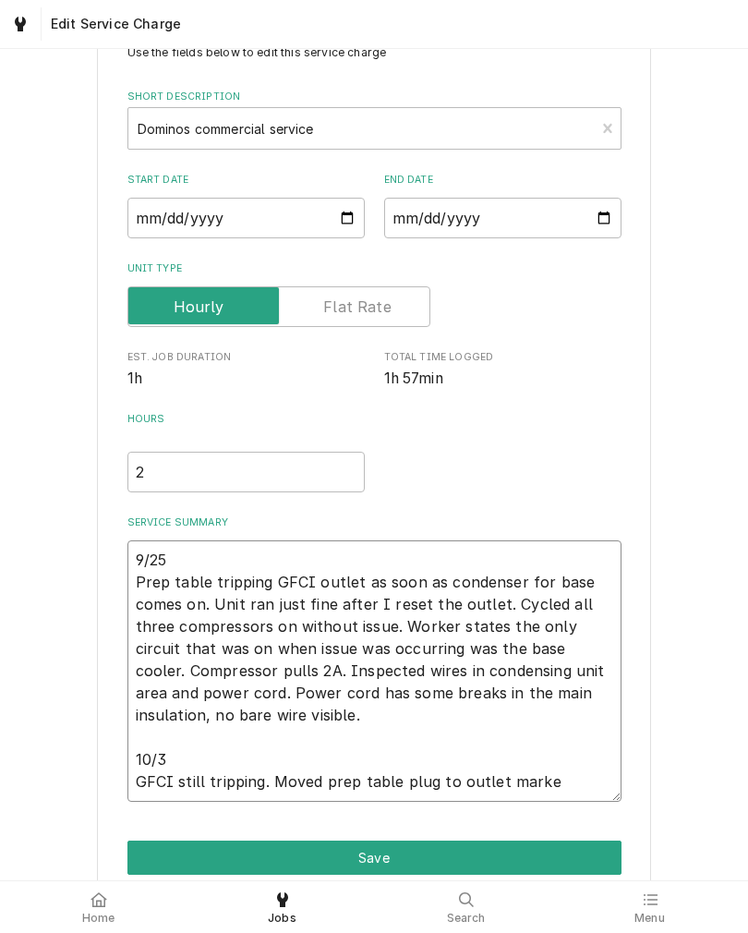
type textarea "9/25 Prep table tripping GFCI outlet as soon as condenser for base comes on. Un…"
type textarea "x"
type textarea "9/25 Prep table tripping GFCI outlet as soon as condenser for base comes on. Un…"
type textarea "x"
type textarea "9/25 Prep table tripping GFCI outlet as soon as condenser for base comes on. Un…"
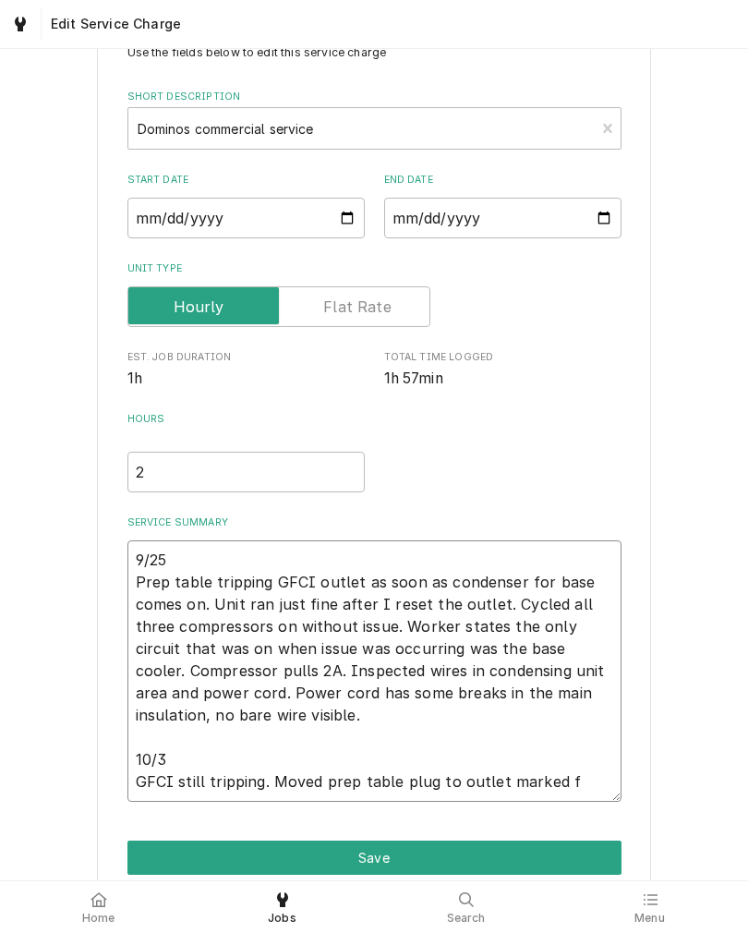
type textarea "x"
type textarea "9/25 Prep table tripping GFCI outlet as soon as condenser for base comes on. Un…"
type textarea "x"
type textarea "9/25 Prep table tripping GFCI outlet as soon as condenser for base comes on. Un…"
type textarea "x"
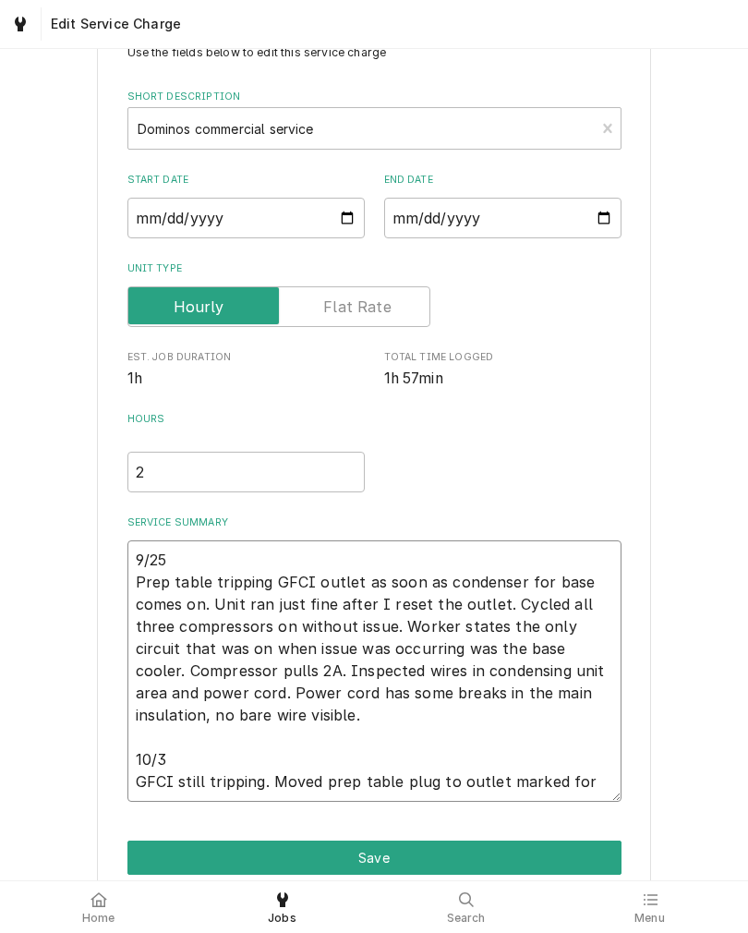
type textarea "9/25 Prep table tripping GFCI outlet as soon as condenser for base comes on. Un…"
type textarea "x"
type textarea "9/25 Prep table tripping GFCI outlet as soon as condenser for base comes on. Un…"
type textarea "x"
type textarea "9/25 Prep table tripping GFCI outlet as soon as condenser for base comes on. Un…"
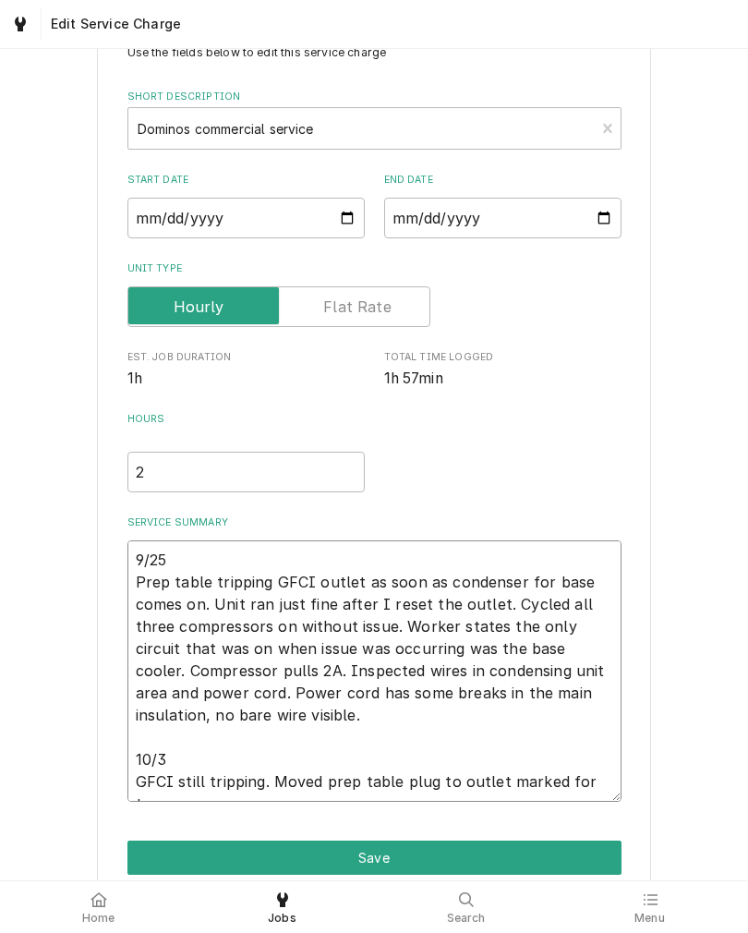
type textarea "x"
type textarea "9/25 Prep table tripping GFCI outlet as soon as condenser for base comes on. Un…"
type textarea "x"
type textarea "9/25 Prep table tripping GFCI outlet as soon as condenser for base comes on. Un…"
type textarea "x"
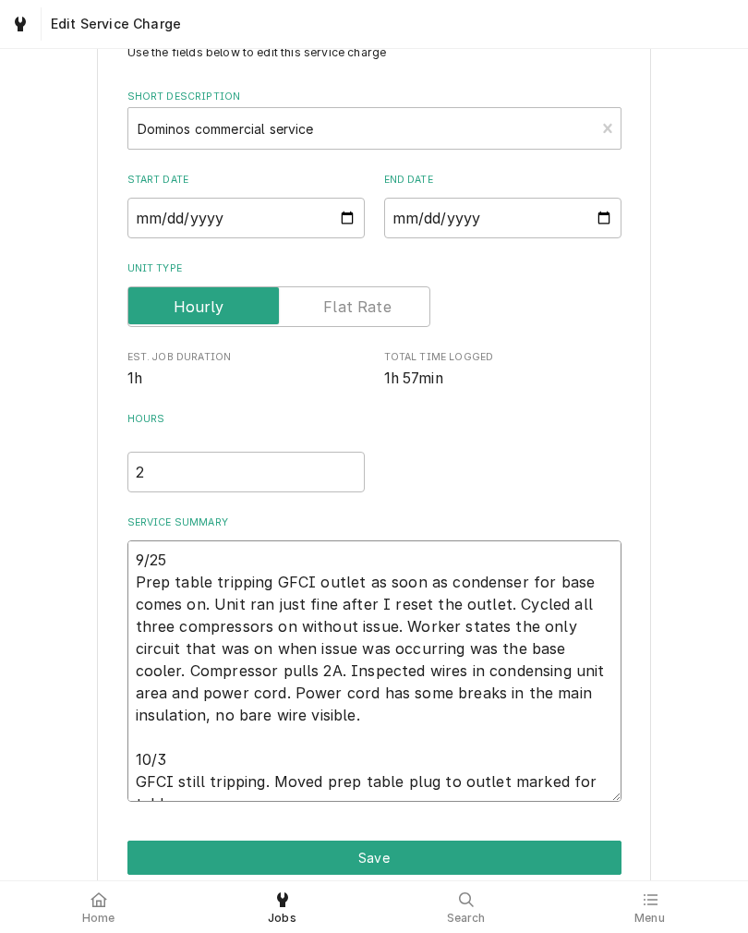
type textarea "9/25 Prep table tripping GFCI outlet as soon as condenser for base comes on. Un…"
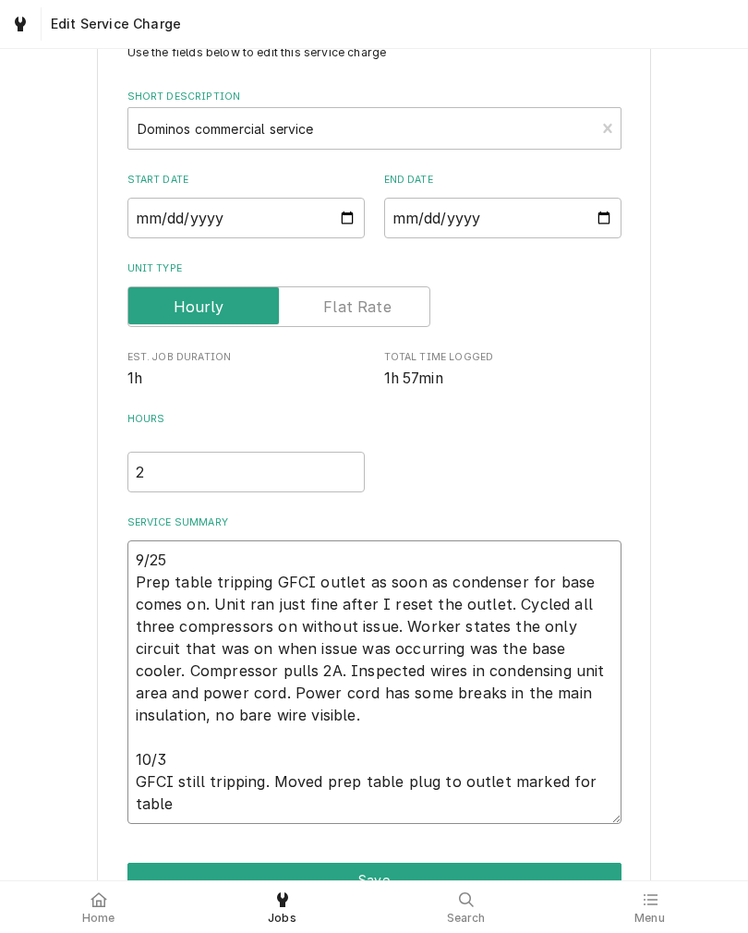
type textarea "x"
type textarea "9/25 Prep table tripping GFCI outlet as soon as condenser for base comes on. Un…"
type textarea "x"
type textarea "9/25 Prep table tripping GFCI outlet as soon as condenser for base comes on. Un…"
type textarea "x"
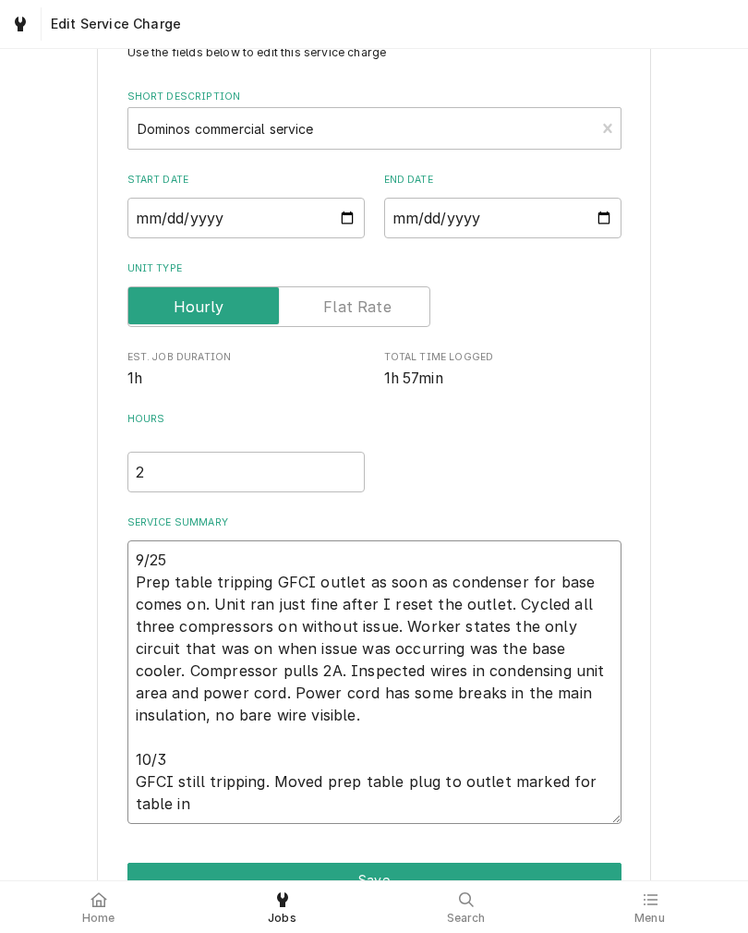
type textarea "9/25 Prep table tripping GFCI outlet as soon as condenser for base comes on. Un…"
type textarea "x"
type textarea "9/25 Prep table tripping GFCI outlet as soon as condenser for base comes on. Un…"
type textarea "x"
type textarea "9/25 Prep table tripping GFCI outlet as soon as condenser for base comes on. Un…"
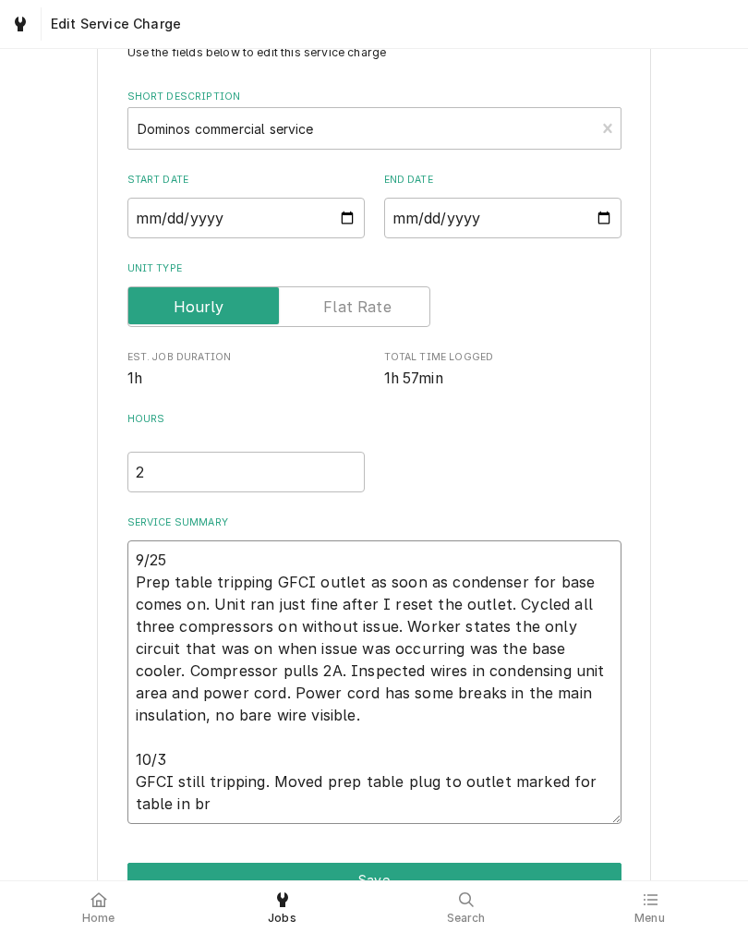
type textarea "x"
type textarea "9/25 Prep table tripping GFCI outlet as soon as condenser for base comes on. Un…"
type textarea "x"
type textarea "9/25 Prep table tripping GFCI outlet as soon as condenser for base comes on. Un…"
type textarea "x"
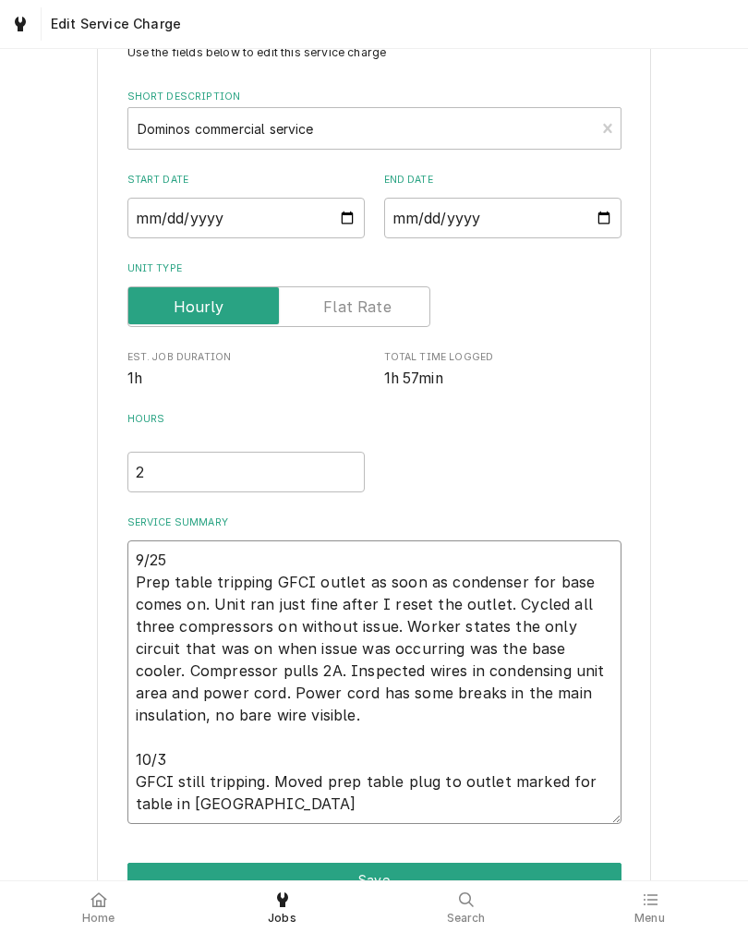
type textarea "9/25 Prep table tripping GFCI outlet as soon as condenser for base comes on. Un…"
type textarea "x"
type textarea "9/25 Prep table tripping GFCI outlet as soon as condenser for base comes on. Un…"
type textarea "x"
type textarea "9/25 Prep table tripping GFCI outlet as soon as condenser for base comes on. Un…"
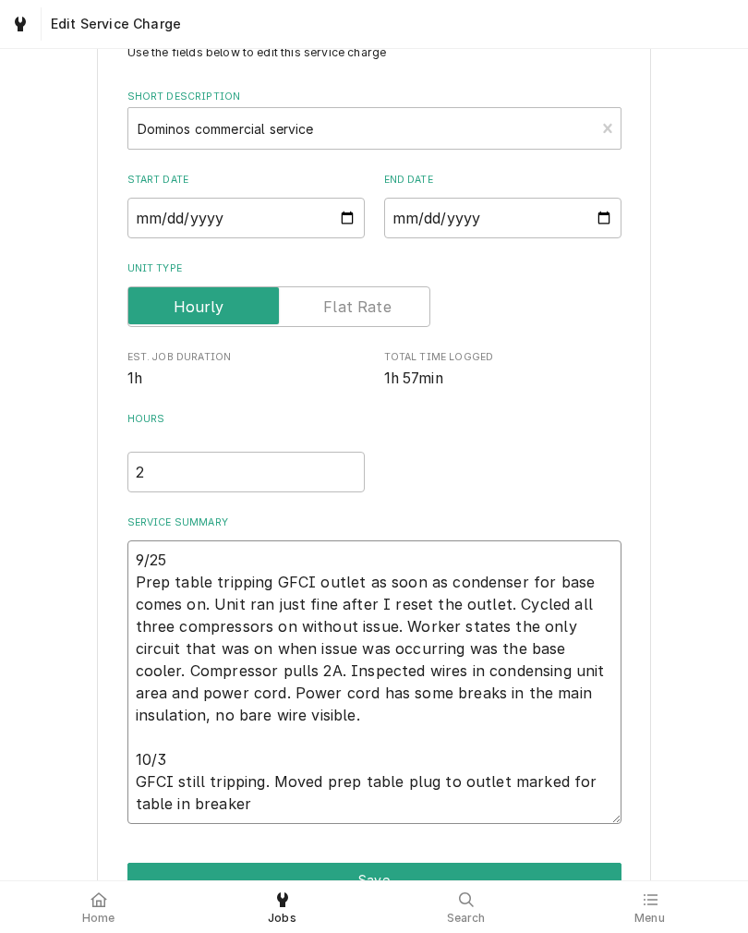
type textarea "x"
type textarea "9/25 Prep table tripping GFCI outlet as soon as condenser for base comes on. Un…"
type textarea "x"
type textarea "9/25 Prep table tripping GFCI outlet as soon as condenser for base comes on. Un…"
type textarea "x"
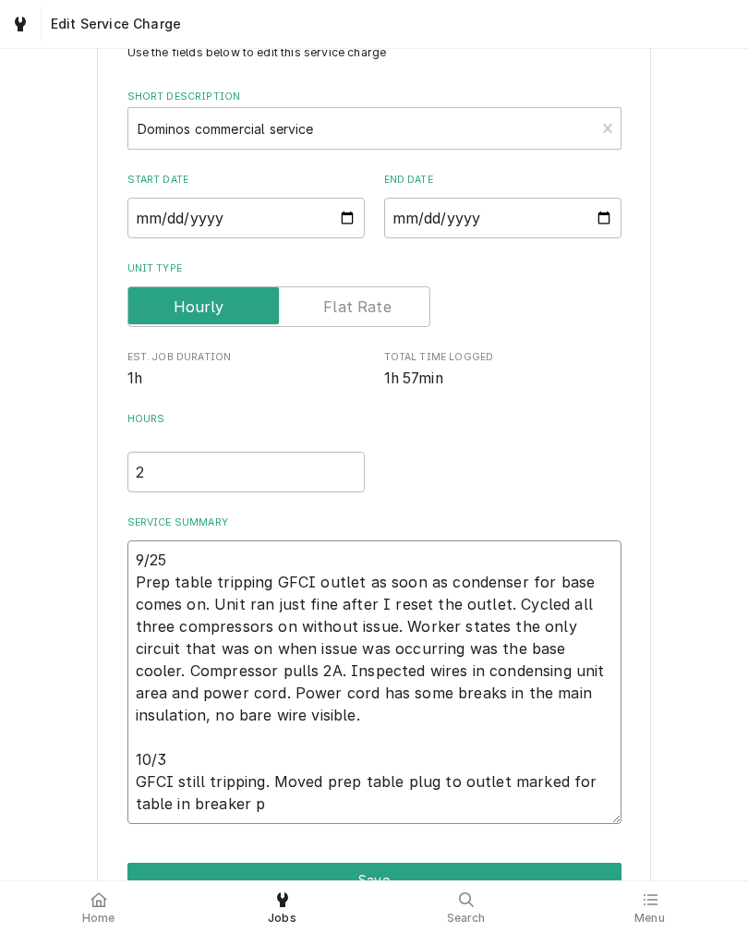
type textarea "9/25 Prep table tripping GFCI outlet as soon as condenser for base comes on. Un…"
type textarea "x"
type textarea "9/25 Prep table tripping GFCI outlet as soon as condenser for base comes on. Un…"
type textarea "x"
type textarea "9/25 Prep table tripping GFCI outlet as soon as condenser for base comes on. Un…"
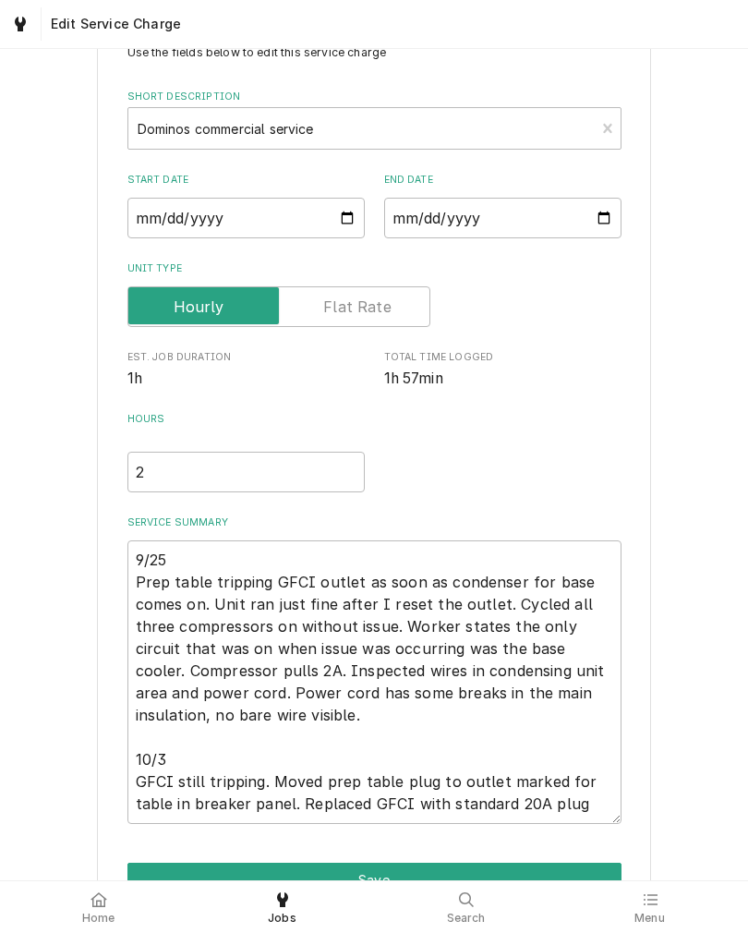
click at [48, 606] on div "Use the fields below to edit this service charge Short Description Dominos comm…" at bounding box center [374, 494] width 748 height 979
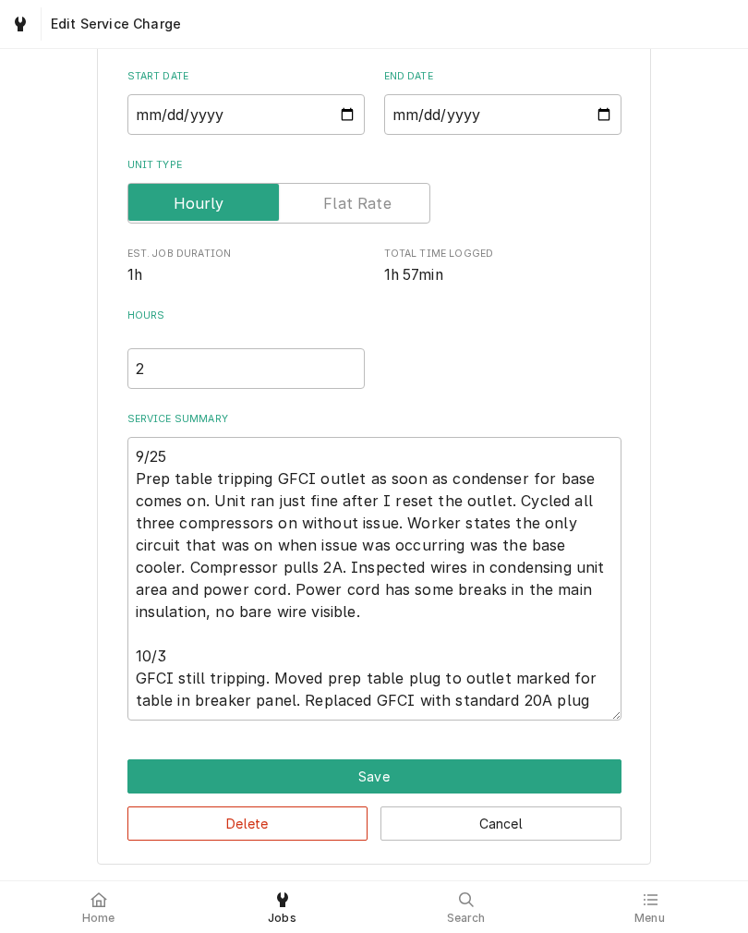
click at [587, 761] on button "Save" at bounding box center [374, 776] width 494 height 34
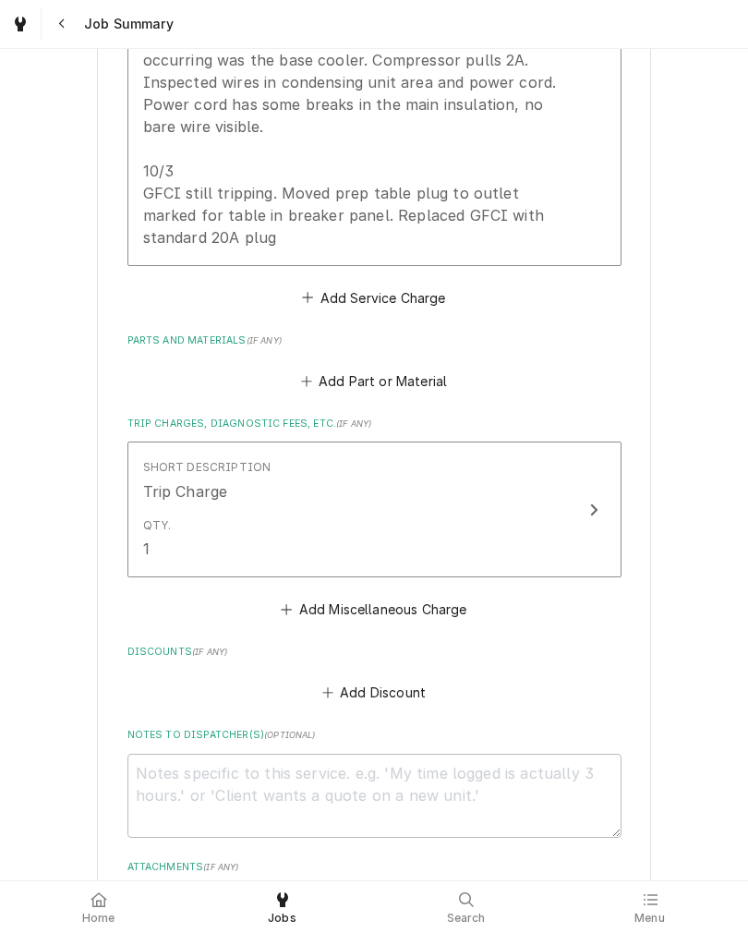
scroll to position [799, 0]
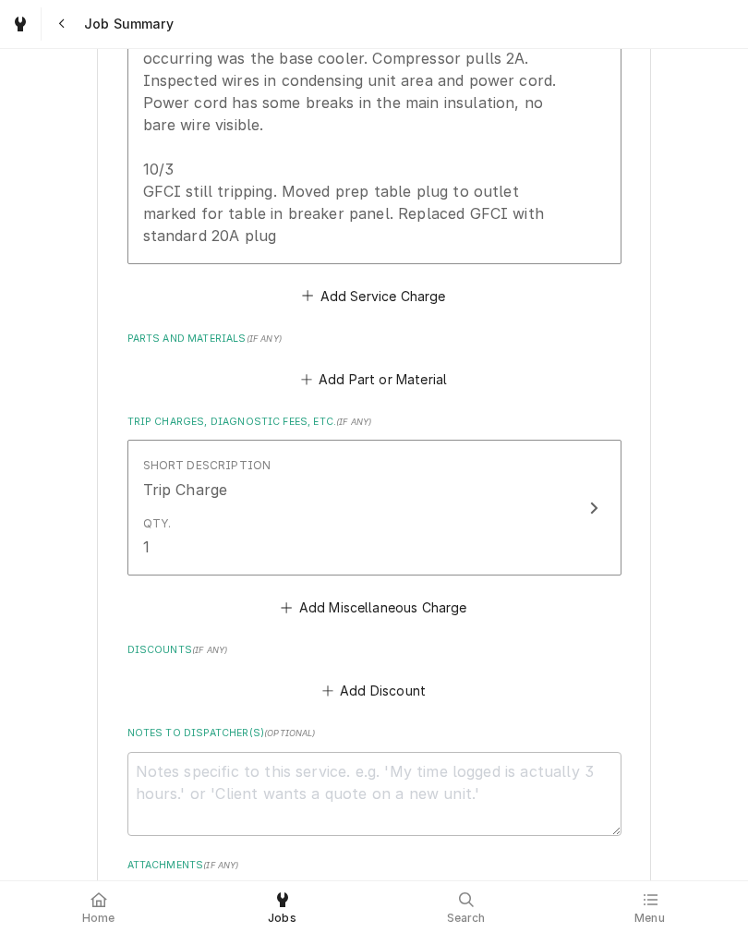
click at [424, 381] on button "Add Part or Material" at bounding box center [373, 380] width 152 height 26
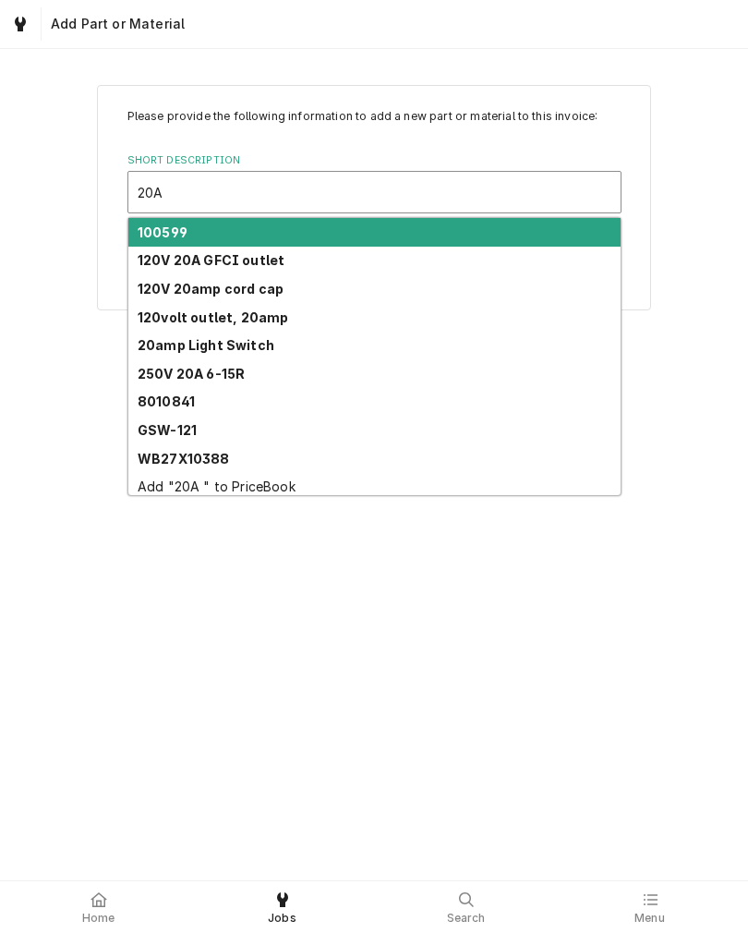
click at [168, 314] on strong "120volt outlet, 20amp" at bounding box center [213, 317] width 151 height 16
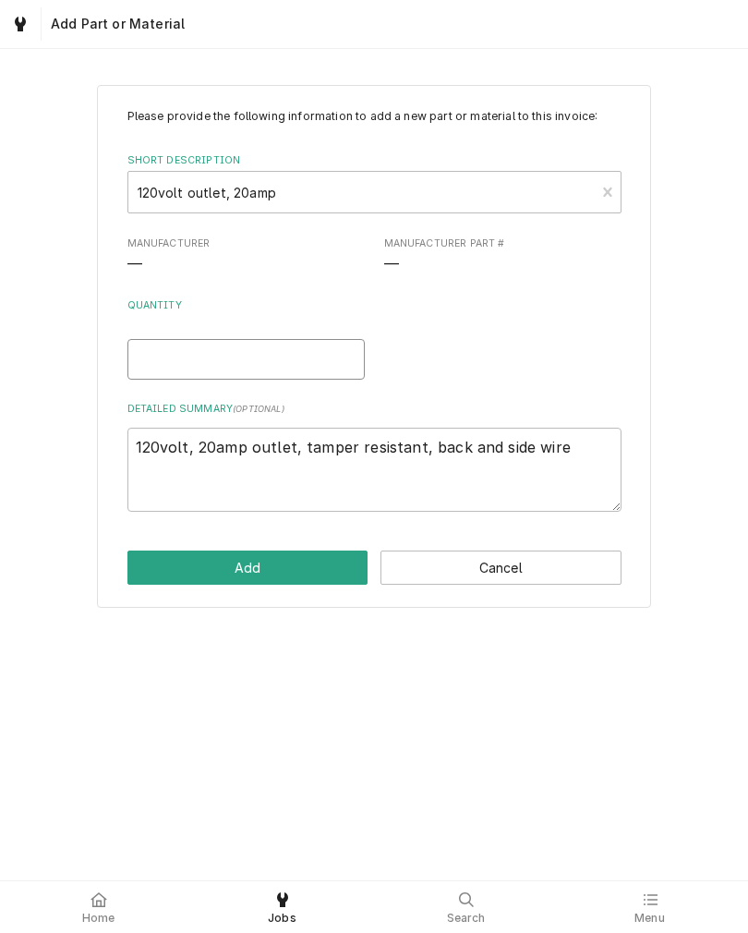
click at [149, 355] on input "Quantity" at bounding box center [245, 359] width 237 height 41
click at [96, 657] on div "Please provide the following information to add a new part or material to this …" at bounding box center [374, 464] width 748 height 831
click at [150, 572] on button "Add" at bounding box center [247, 568] width 241 height 34
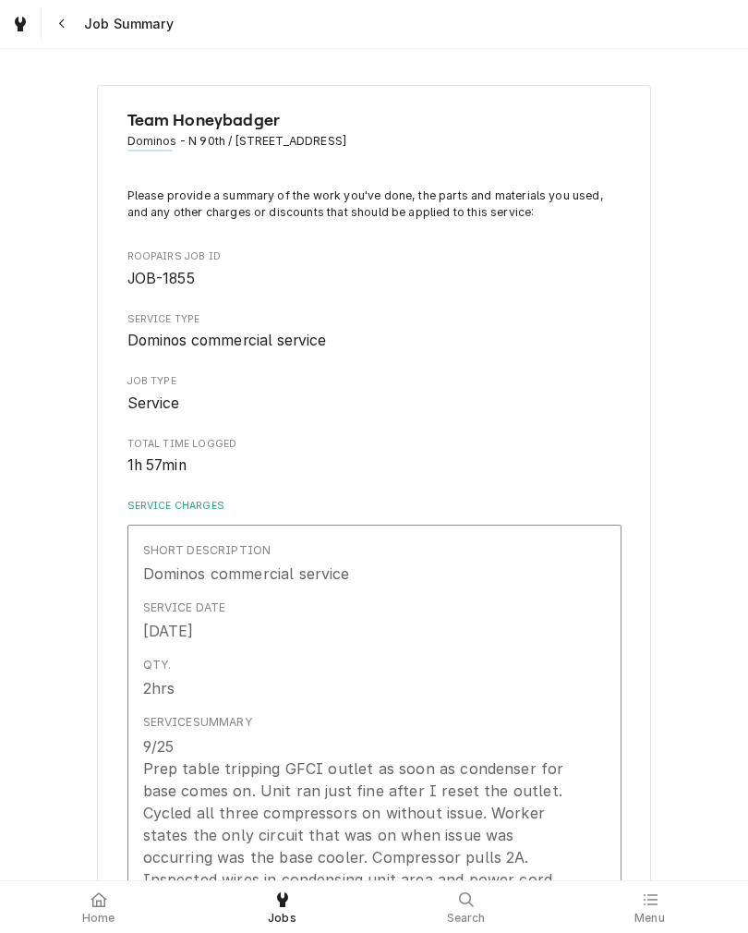
scroll to position [799, 0]
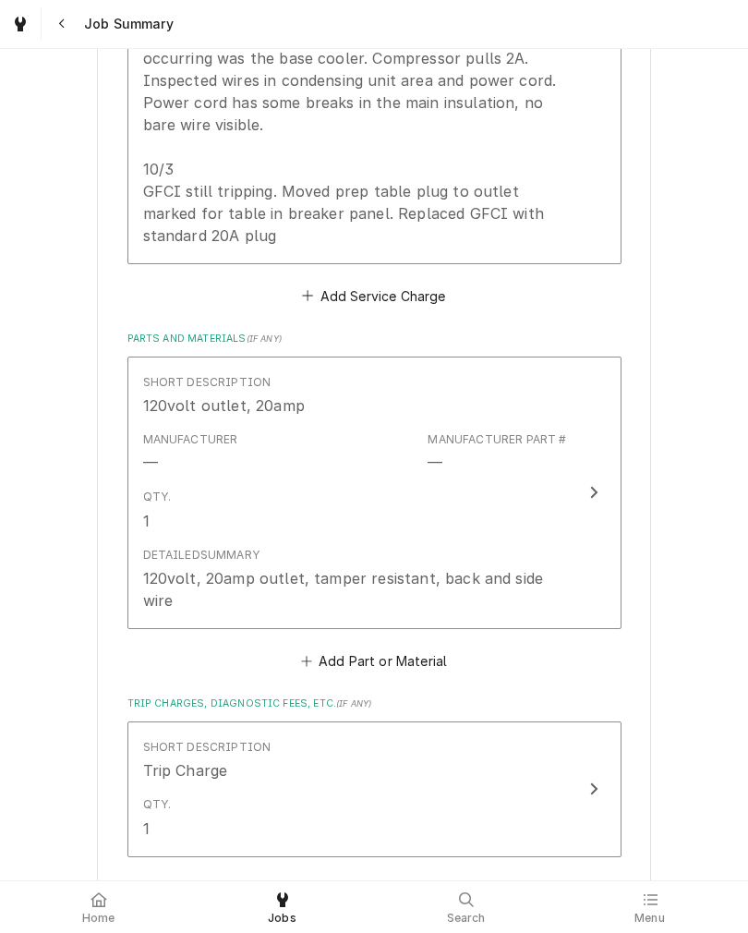
click at [418, 648] on button "Add Part or Material" at bounding box center [373, 661] width 152 height 26
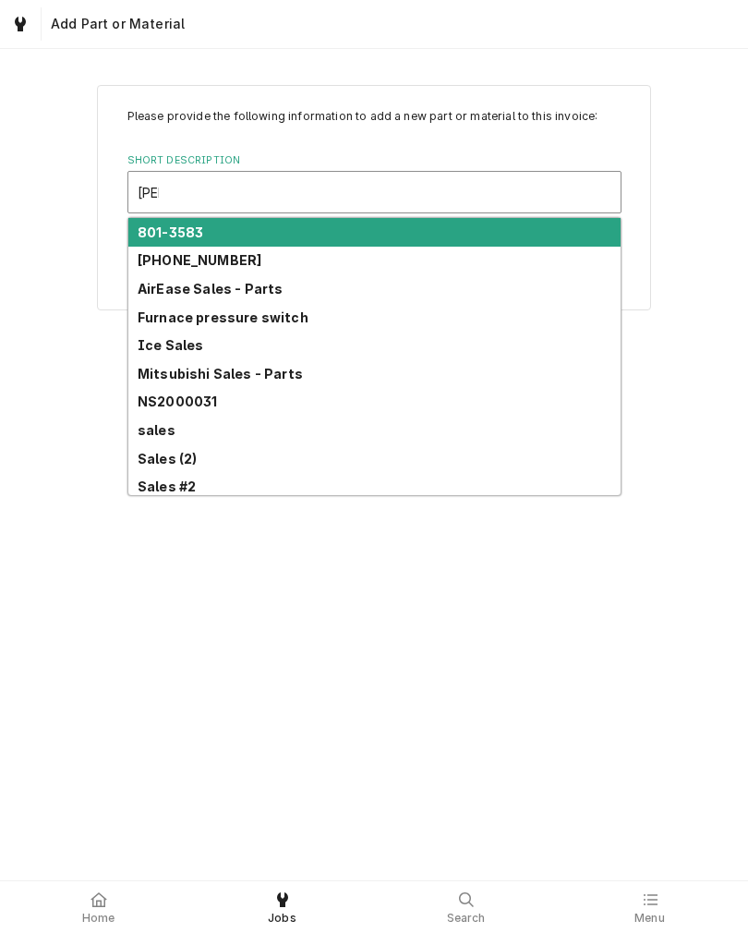
click at [146, 430] on strong "sales" at bounding box center [157, 430] width 38 height 16
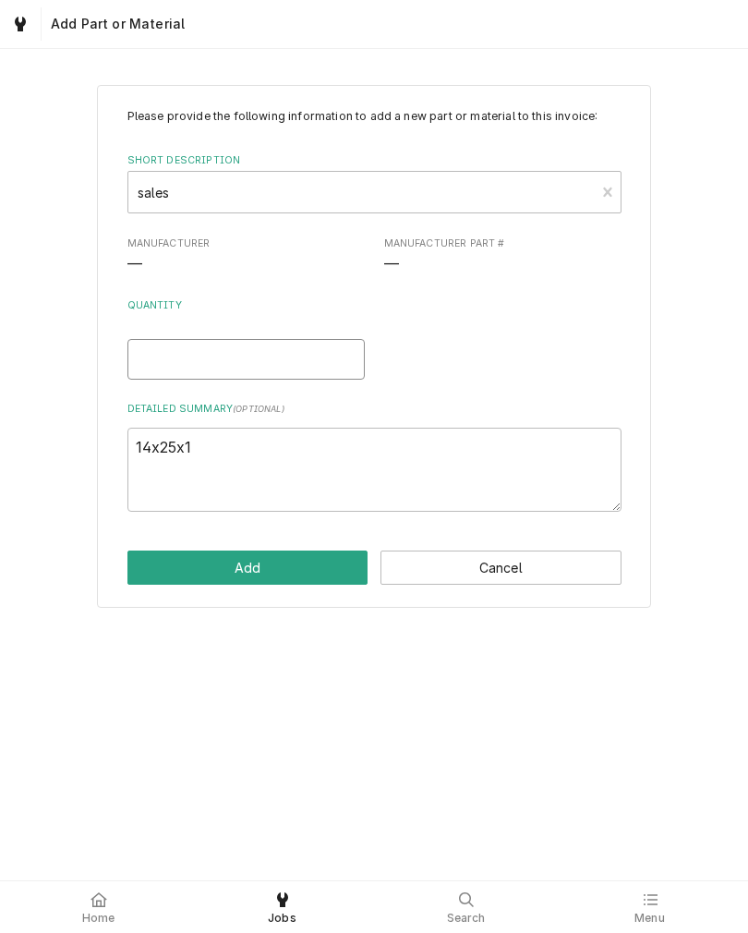
click at [140, 358] on input "Quantity" at bounding box center [245, 359] width 237 height 41
click at [176, 459] on textarea "14x25x1" at bounding box center [374, 470] width 494 height 84
click at [178, 442] on textarea "Outlet cover" at bounding box center [374, 470] width 494 height 84
click at [135, 445] on textarea "Outlet cover" at bounding box center [374, 470] width 494 height 84
click at [145, 569] on button "Add" at bounding box center [247, 568] width 241 height 34
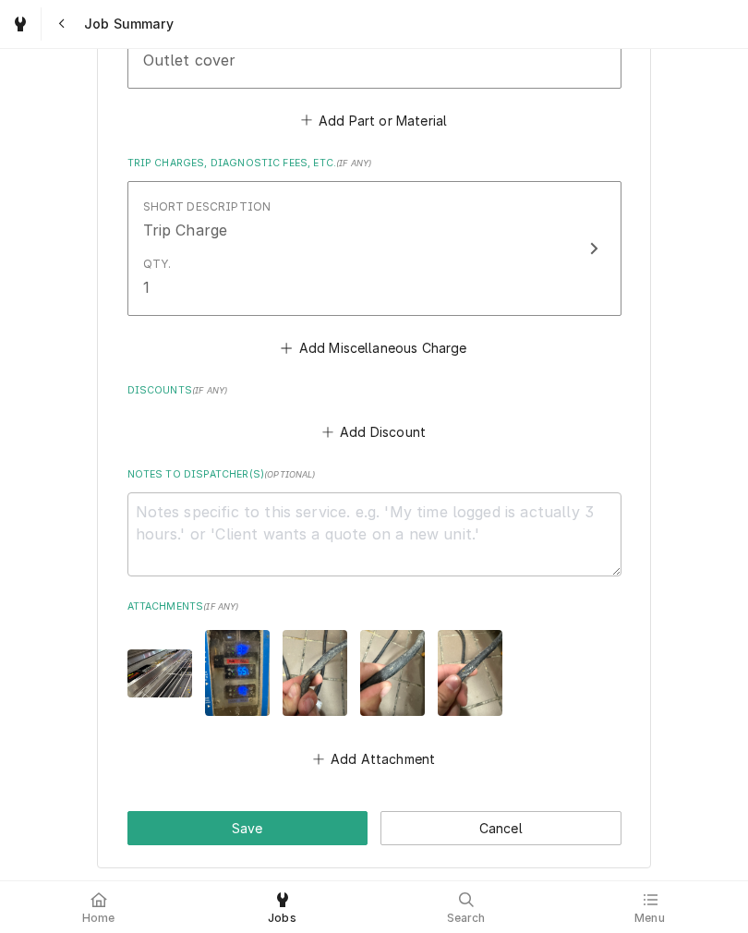
scroll to position [1600, 0]
click at [152, 810] on button "Save" at bounding box center [247, 827] width 241 height 34
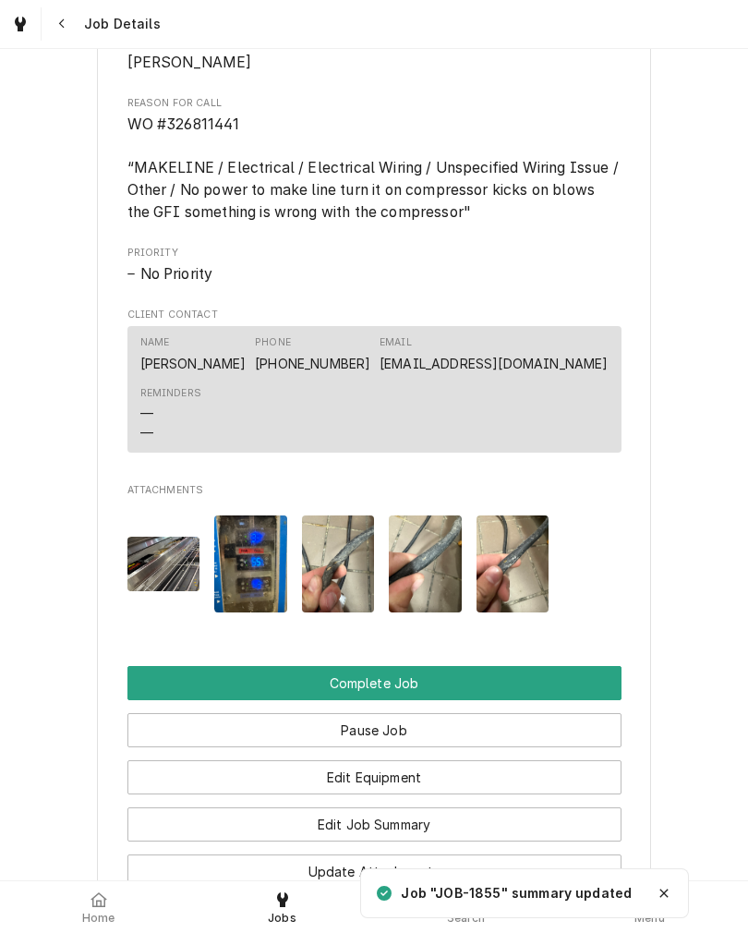
scroll to position [1078, 0]
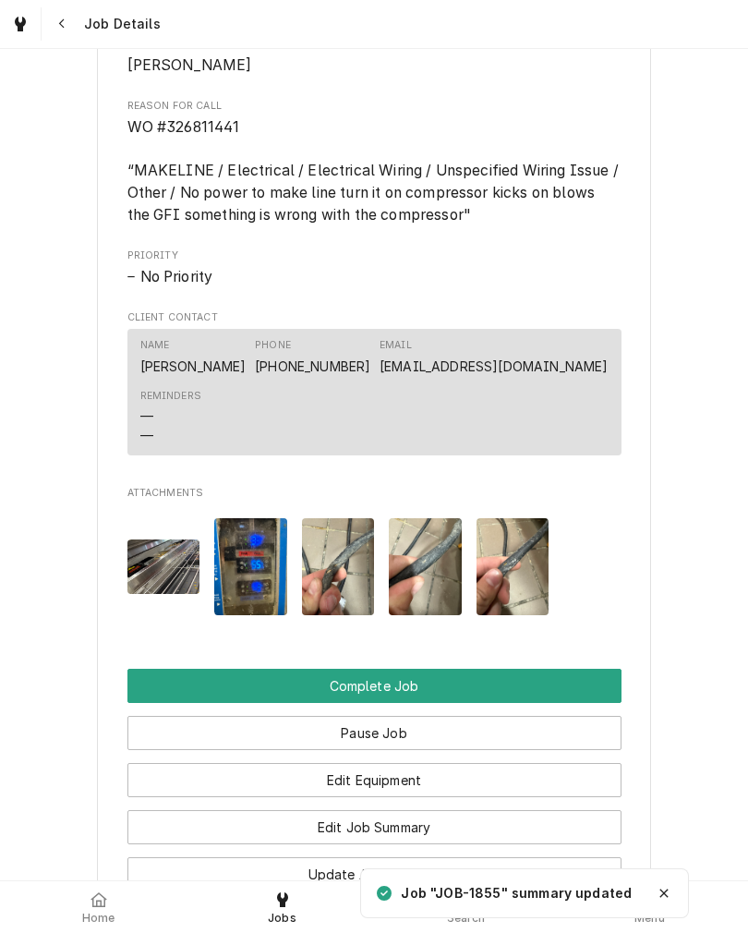
click at [134, 703] on button "Complete Job" at bounding box center [374, 686] width 494 height 34
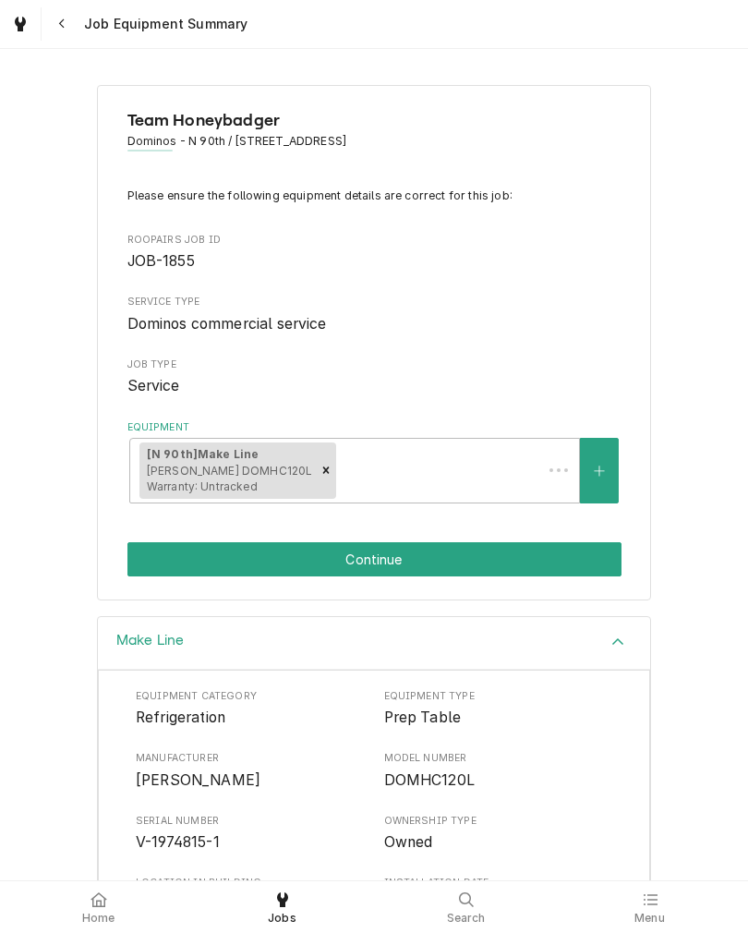
click at [545, 562] on button "Continue" at bounding box center [374, 559] width 494 height 34
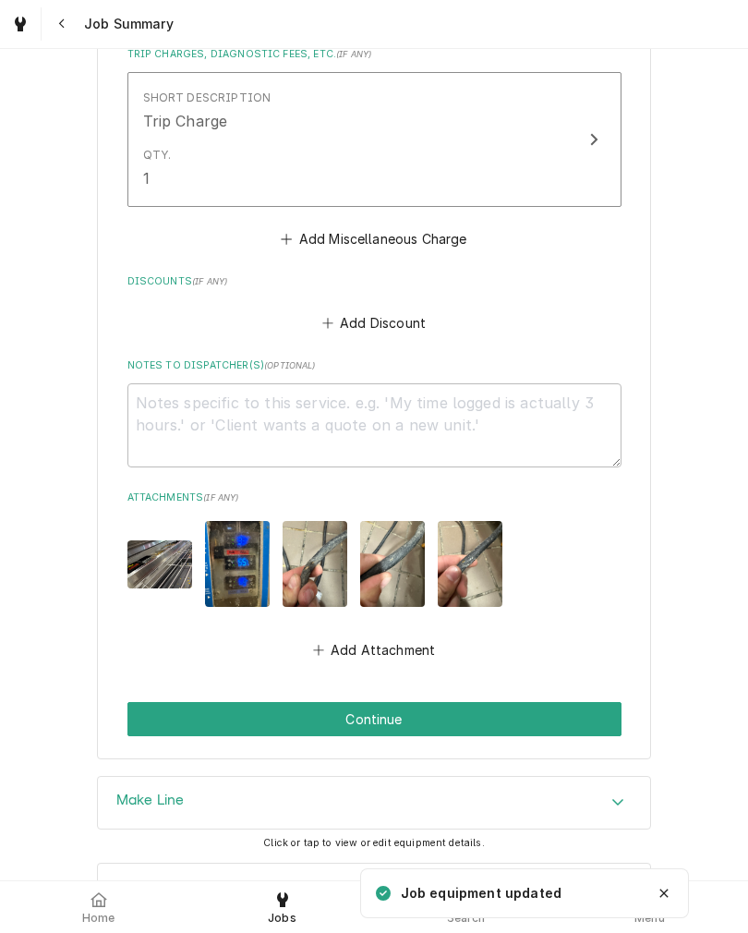
scroll to position [1724, 0]
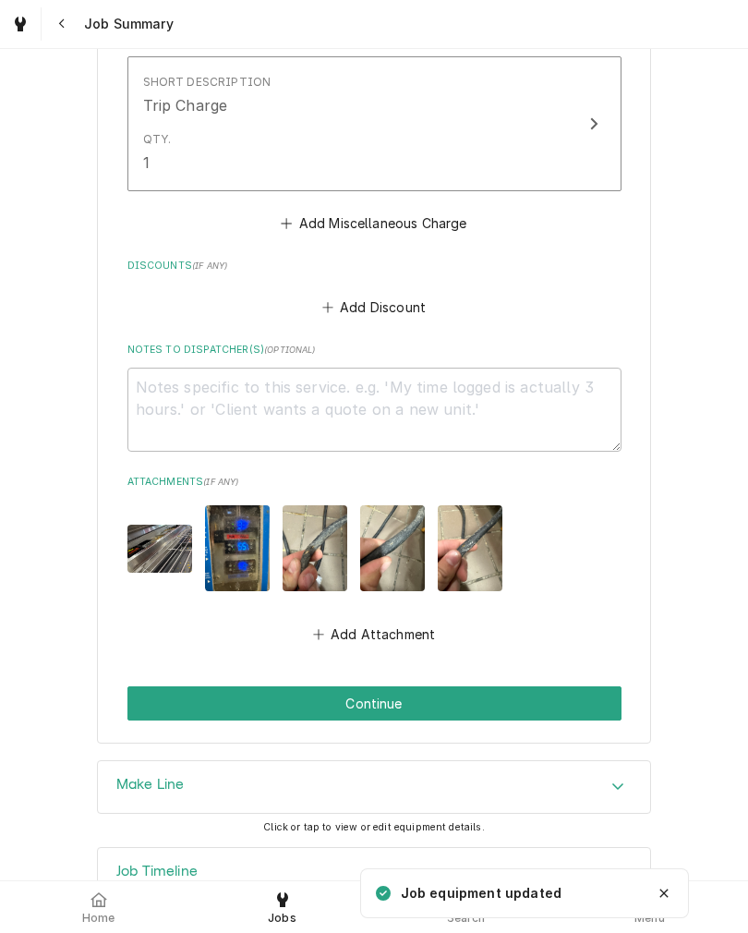
click at [146, 686] on button "Continue" at bounding box center [374, 703] width 494 height 34
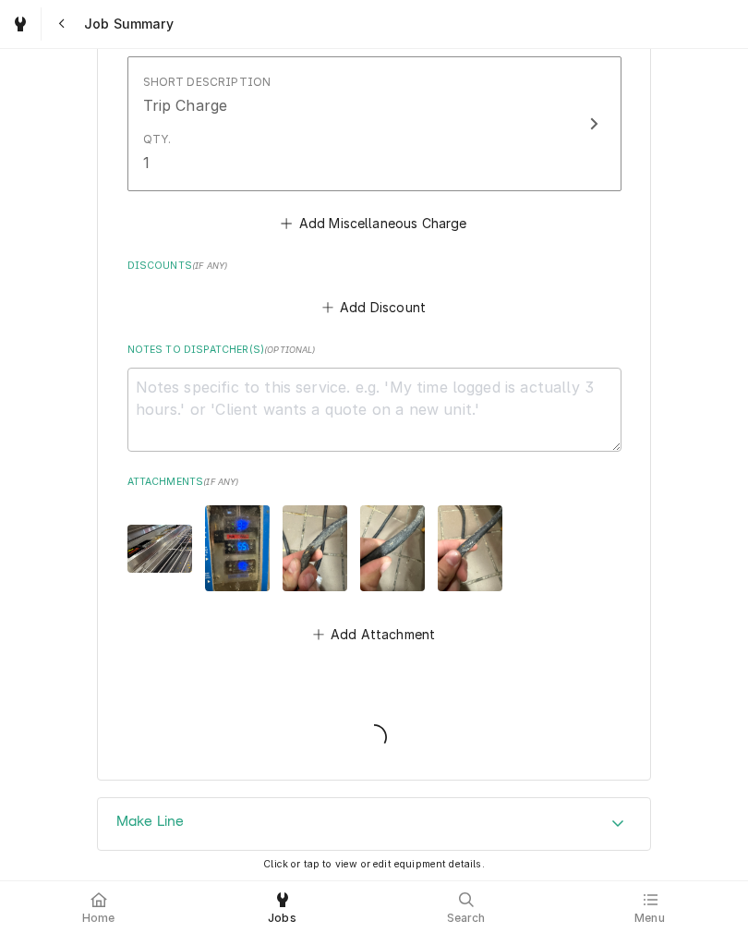
type textarea "x"
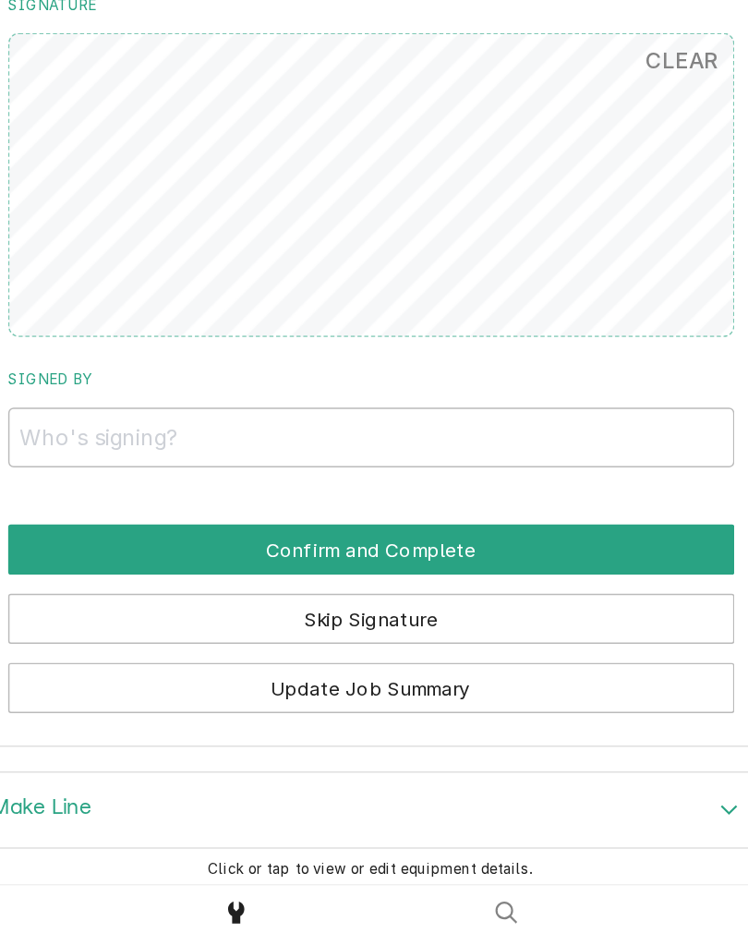
scroll to position [1566, 0]
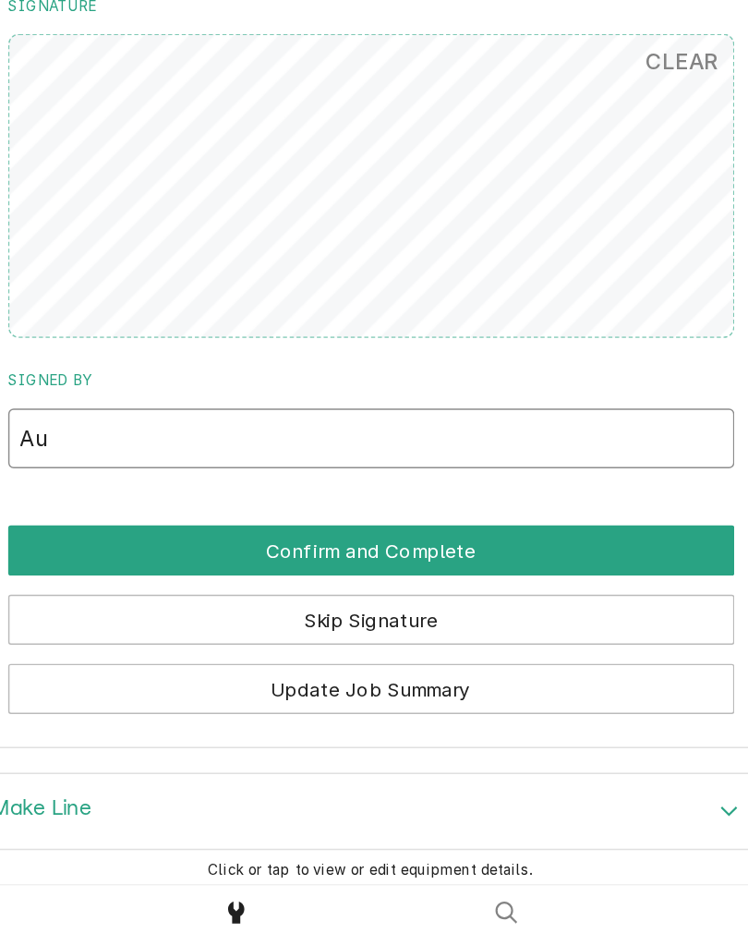
type input "A"
type input "[PERSON_NAME] [PERSON_NAME]"
click at [127, 636] on button "Confirm and Complete" at bounding box center [374, 653] width 494 height 34
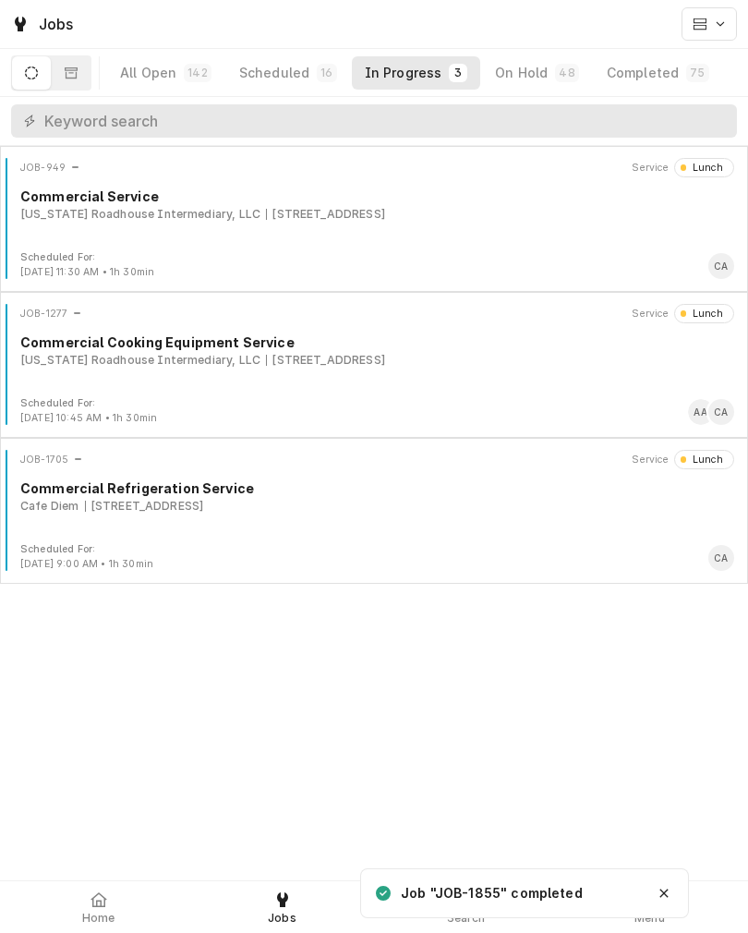
click at [95, 905] on icon at bounding box center [99, 899] width 17 height 15
